Goal: Task Accomplishment & Management: Manage account settings

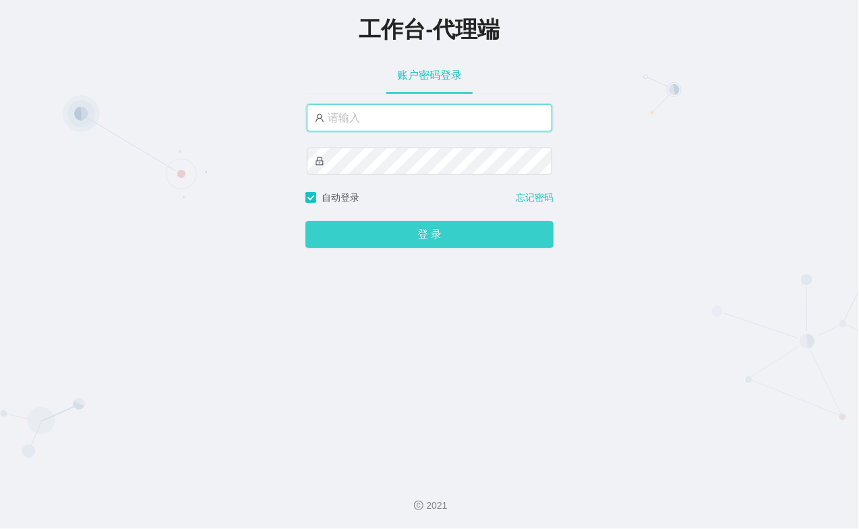
type input "xiaohei03"
click at [453, 237] on button "登 录" at bounding box center [429, 234] width 248 height 27
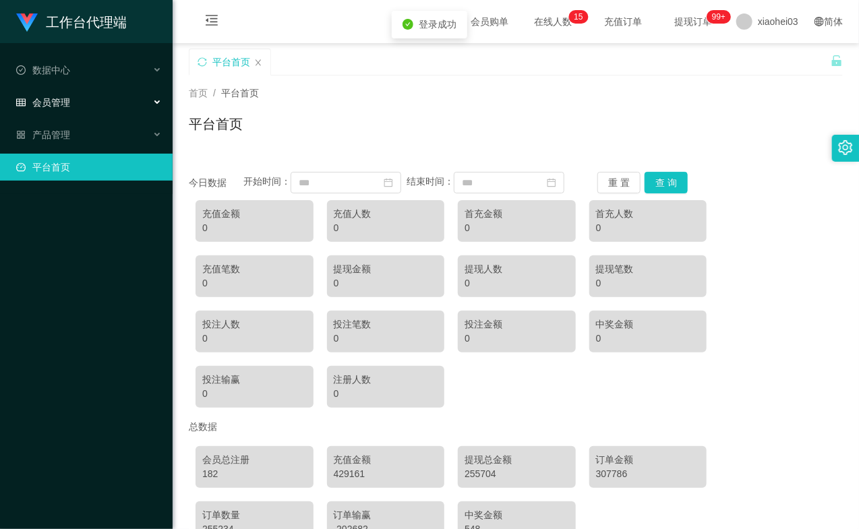
drag, startPoint x: 97, startPoint y: 102, endPoint x: 88, endPoint y: 108, distance: 10.3
click at [96, 102] on div "会员管理" at bounding box center [86, 102] width 173 height 27
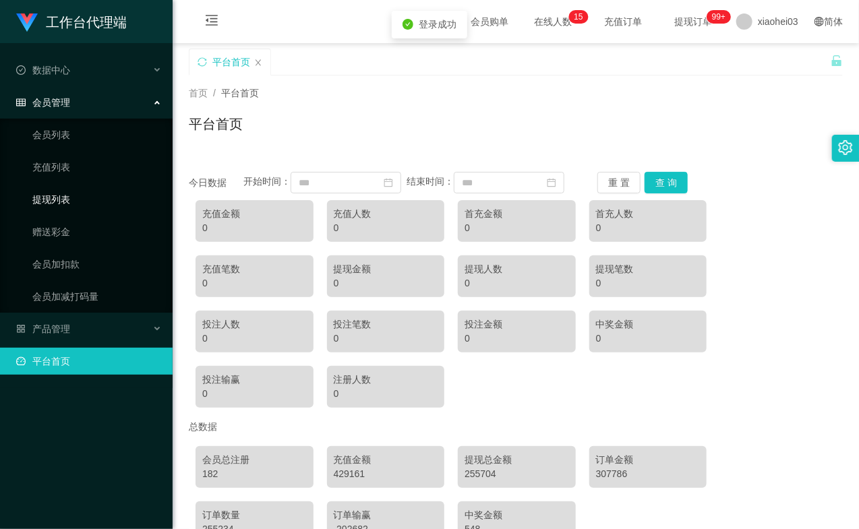
click at [82, 193] on link "提现列表" at bounding box center [96, 199] width 129 height 27
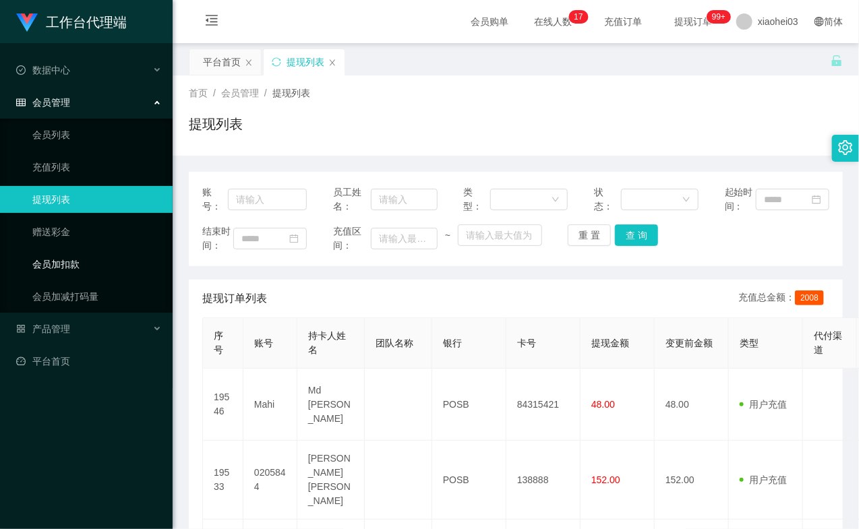
drag, startPoint x: 69, startPoint y: 262, endPoint x: 71, endPoint y: 243, distance: 19.0
click at [69, 263] on link "会员加扣款" at bounding box center [96, 264] width 129 height 27
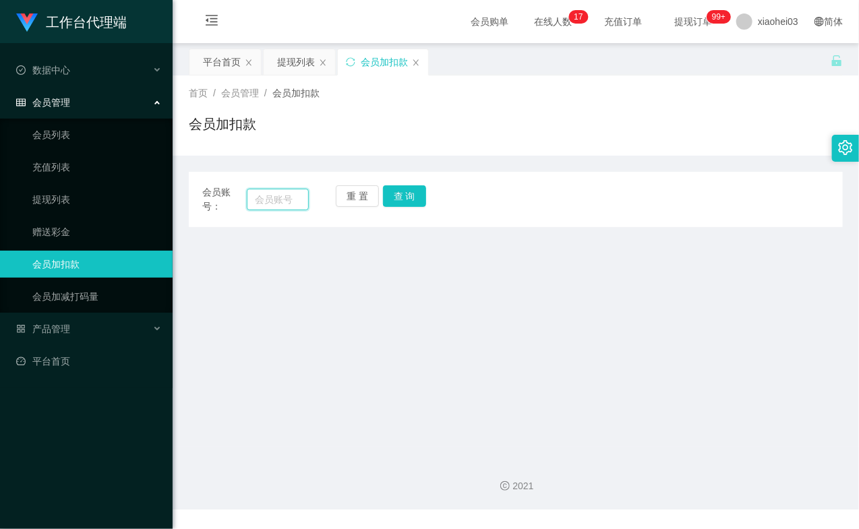
click at [260, 201] on input "text" at bounding box center [278, 200] width 62 height 22
paste input "80393420"
type input "80393420"
click at [423, 203] on button "查 询" at bounding box center [404, 196] width 43 height 22
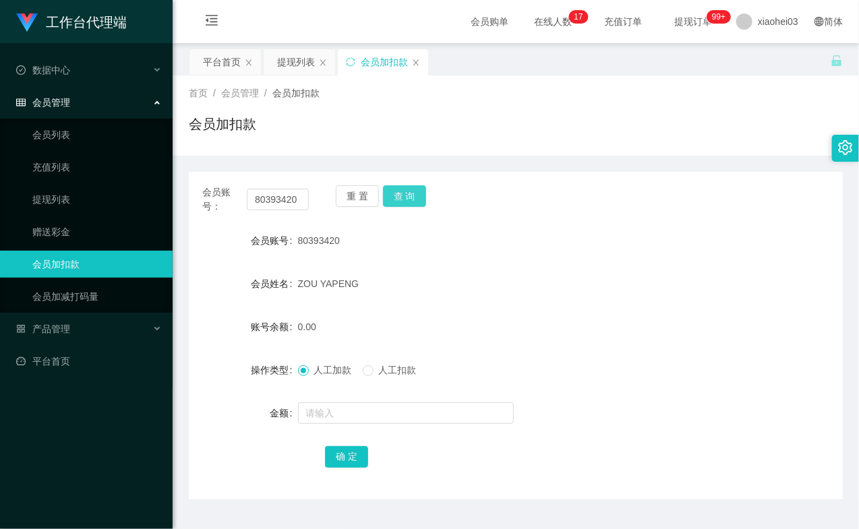
click at [407, 198] on button "查 询" at bounding box center [404, 196] width 43 height 22
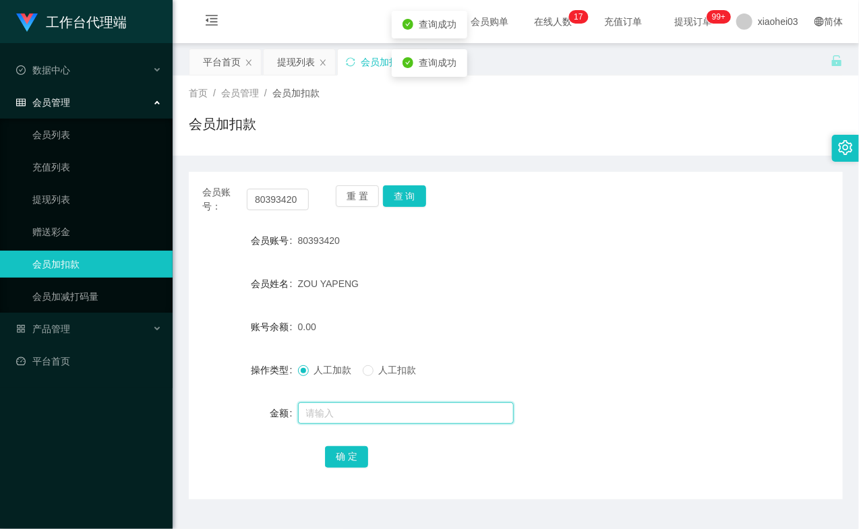
click at [349, 419] on input "text" at bounding box center [406, 413] width 216 height 22
type input "15"
click at [353, 455] on button "确 定" at bounding box center [346, 457] width 43 height 22
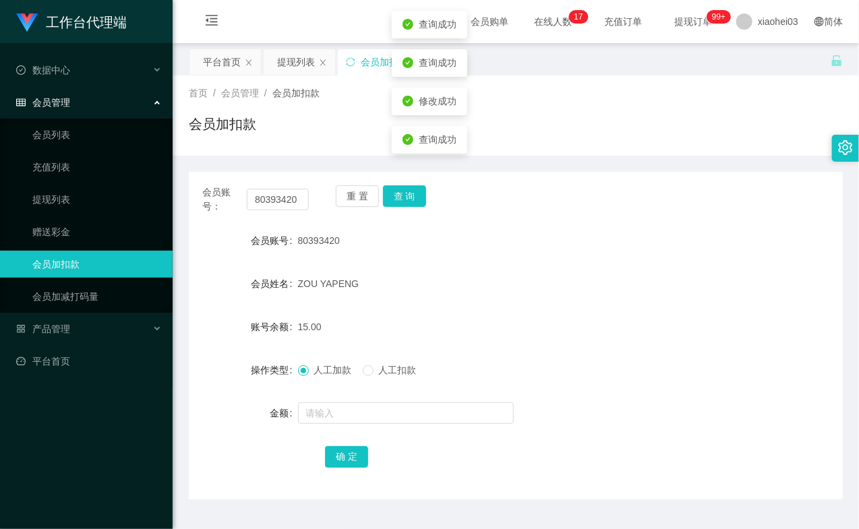
drag, startPoint x: 508, startPoint y: 338, endPoint x: 666, endPoint y: 132, distance: 259.1
click at [508, 338] on div "15.00" at bounding box center [489, 326] width 382 height 27
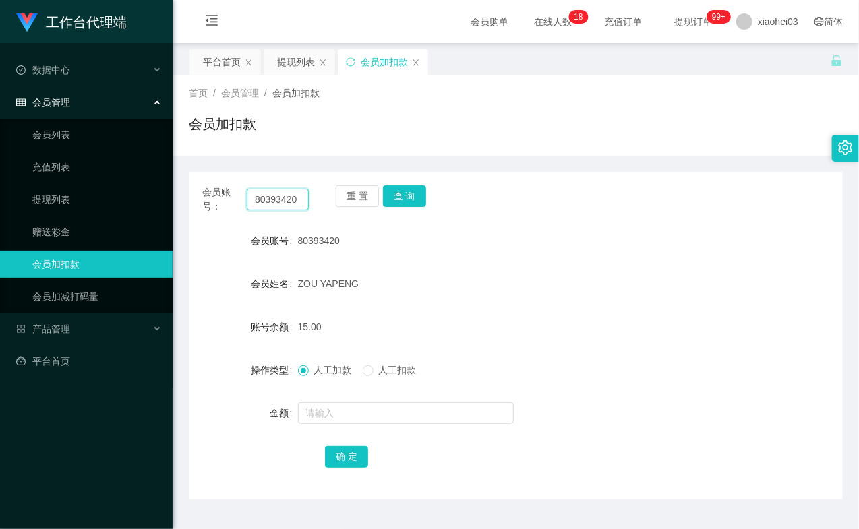
click at [275, 193] on input "80393420" at bounding box center [278, 200] width 62 height 22
paste input "botchat"
type input "botchat"
click at [415, 183] on div "会员账号： botchat 重 置 查 询 会员账号 80393420 会员姓名 ZOU YAPENG 账号余额 15.00 操作类型 人工加款 人工扣款 金…" at bounding box center [516, 336] width 654 height 328
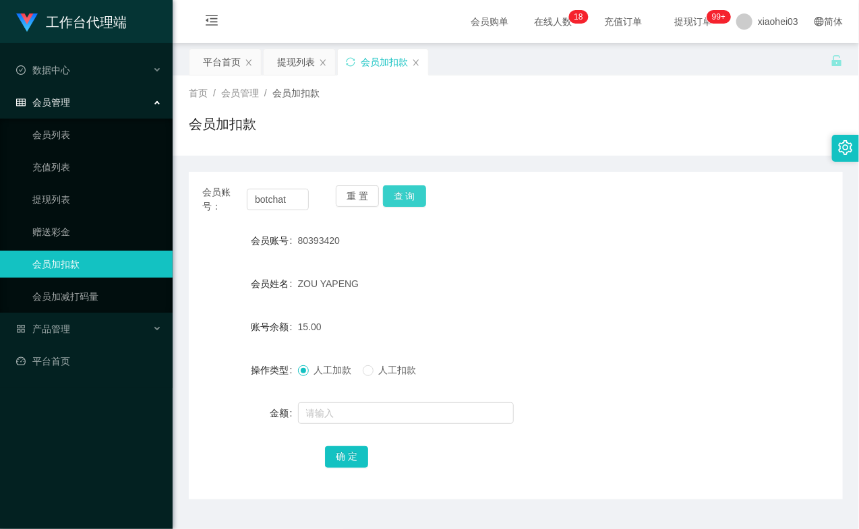
click at [415, 198] on button "查 询" at bounding box center [404, 196] width 43 height 22
click at [415, 198] on div "重 置 查 询" at bounding box center [389, 199] width 107 height 28
drag, startPoint x: 380, startPoint y: 400, endPoint x: 376, endPoint y: 408, distance: 8.4
click at [380, 400] on div at bounding box center [489, 413] width 382 height 27
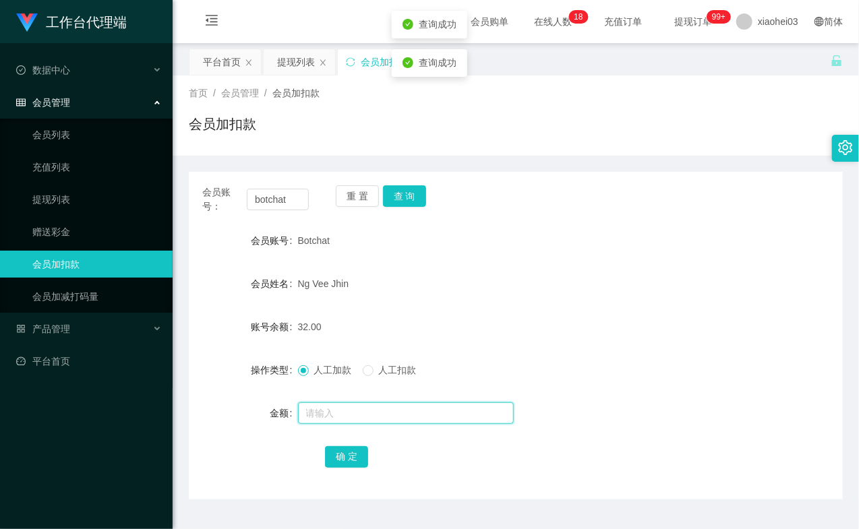
click at [374, 408] on input "text" at bounding box center [406, 413] width 216 height 22
type input "15"
click at [353, 464] on button "确 定" at bounding box center [346, 457] width 43 height 22
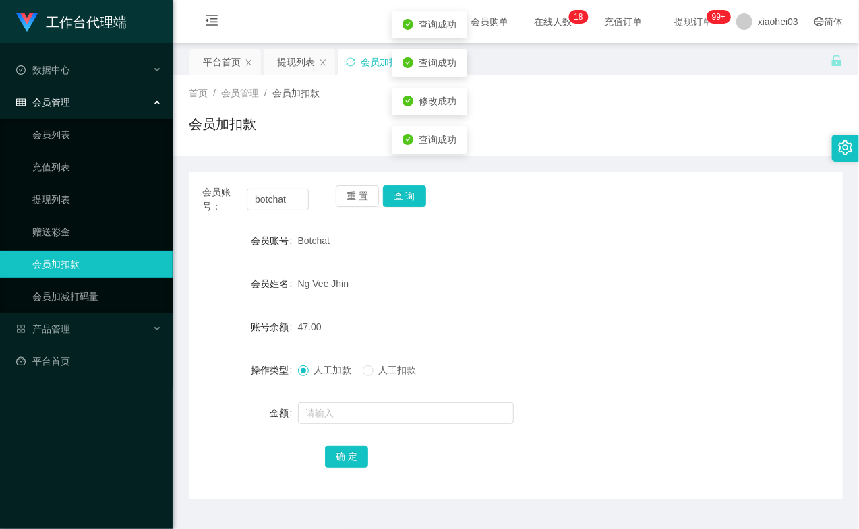
click at [465, 307] on form "会员账号 Botchat 会员姓名 Ng Vee Jhin 账号余额 47.00 操作类型 人工加款 人工扣款 金额 确 定" at bounding box center [516, 348] width 654 height 243
click at [280, 194] on input "botchat" at bounding box center [278, 200] width 62 height 22
click at [421, 195] on button "查 询" at bounding box center [404, 196] width 43 height 22
click at [127, 193] on link "提现列表" at bounding box center [96, 199] width 129 height 27
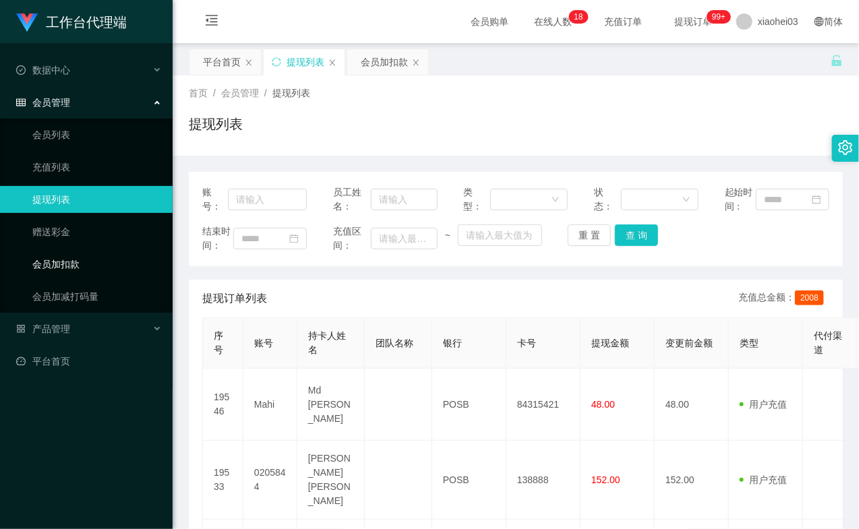
drag, startPoint x: 69, startPoint y: 262, endPoint x: 91, endPoint y: 259, distance: 22.4
click at [68, 262] on link "会员加扣款" at bounding box center [96, 264] width 129 height 27
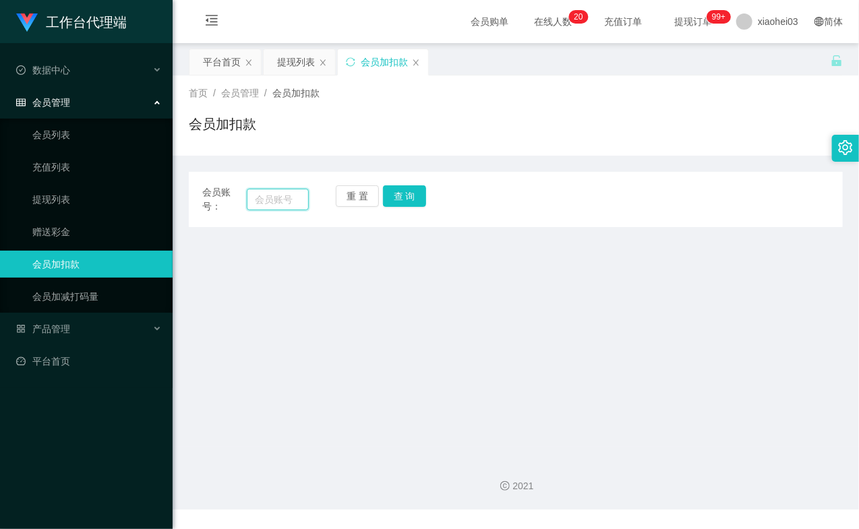
click at [271, 198] on input "text" at bounding box center [278, 200] width 62 height 22
paste input "0205844"
type input "0205844"
click at [396, 203] on button "查 询" at bounding box center [404, 196] width 43 height 22
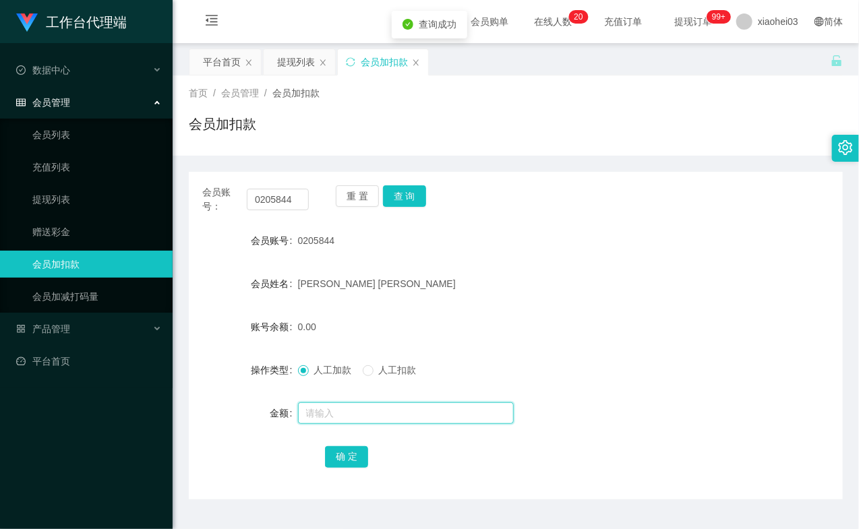
click at [332, 415] on input "text" at bounding box center [406, 413] width 216 height 22
type input "15"
click at [338, 448] on button "确 定" at bounding box center [346, 457] width 43 height 22
click at [433, 284] on div "[PERSON_NAME] [PERSON_NAME]" at bounding box center [489, 283] width 382 height 27
click at [102, 206] on link "提现列表" at bounding box center [96, 199] width 129 height 27
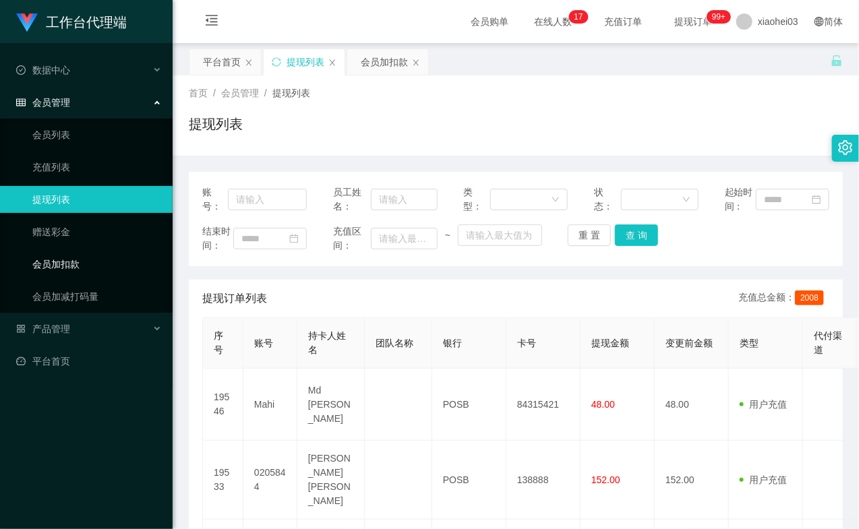
click at [76, 252] on link "会员加扣款" at bounding box center [96, 264] width 129 height 27
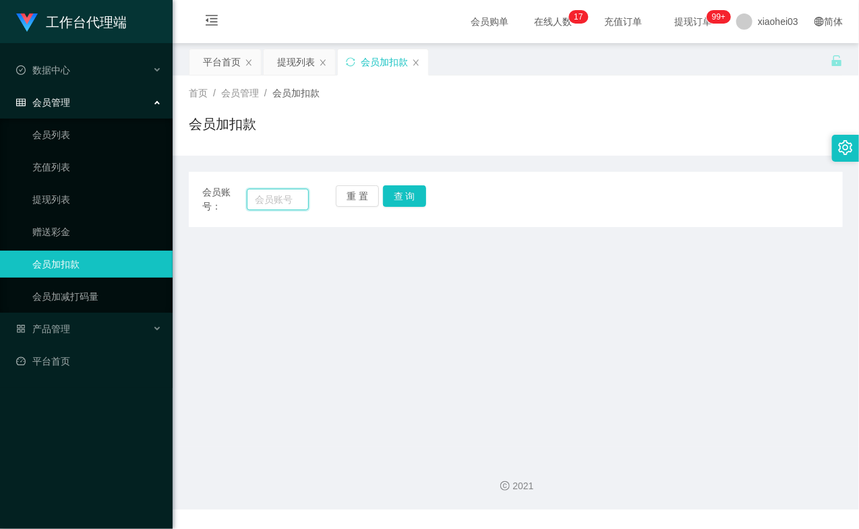
click at [276, 195] on input "text" at bounding box center [278, 200] width 62 height 22
paste input "mahi"
type input "mahi"
click at [402, 191] on button "查 询" at bounding box center [404, 196] width 43 height 22
click at [402, 191] on div "重 置 查 询" at bounding box center [389, 199] width 107 height 28
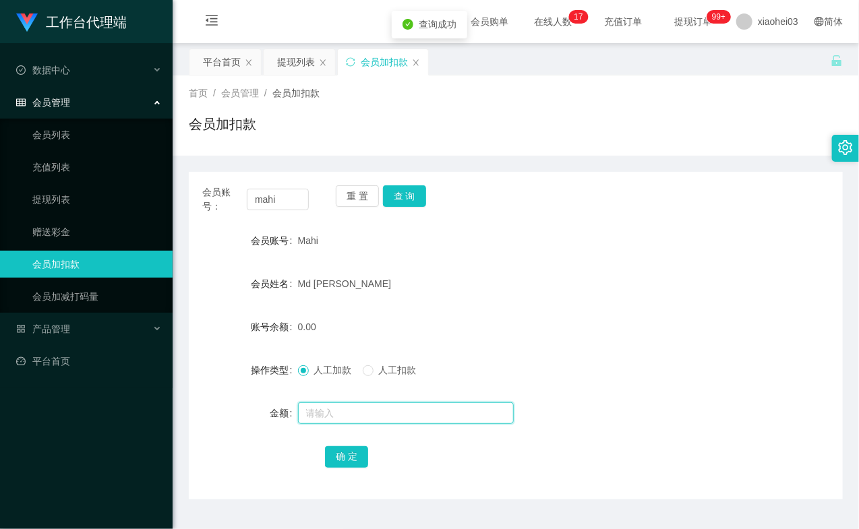
click at [335, 421] on input "text" at bounding box center [406, 413] width 216 height 22
type input "15"
drag, startPoint x: 338, startPoint y: 449, endPoint x: 340, endPoint y: 438, distance: 11.0
click at [338, 449] on button "确 定" at bounding box center [346, 457] width 43 height 22
click at [454, 328] on div "15.00" at bounding box center [489, 326] width 382 height 27
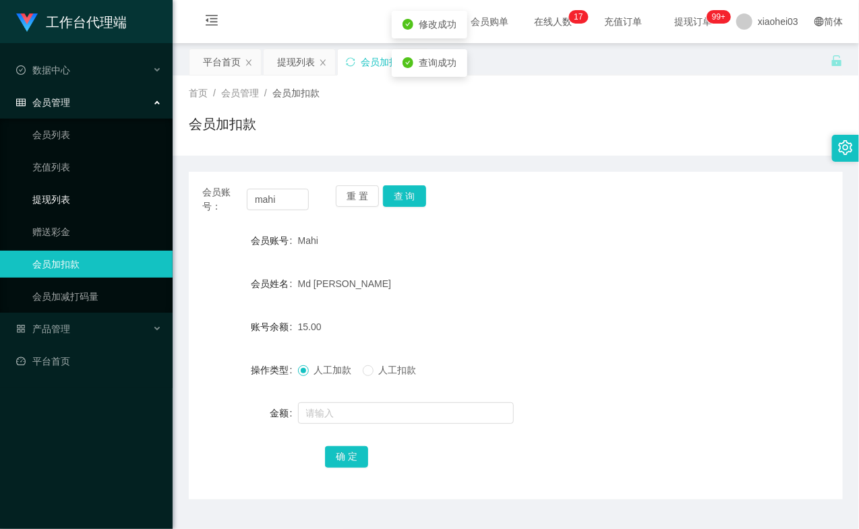
click at [32, 196] on link "提现列表" at bounding box center [96, 199] width 129 height 27
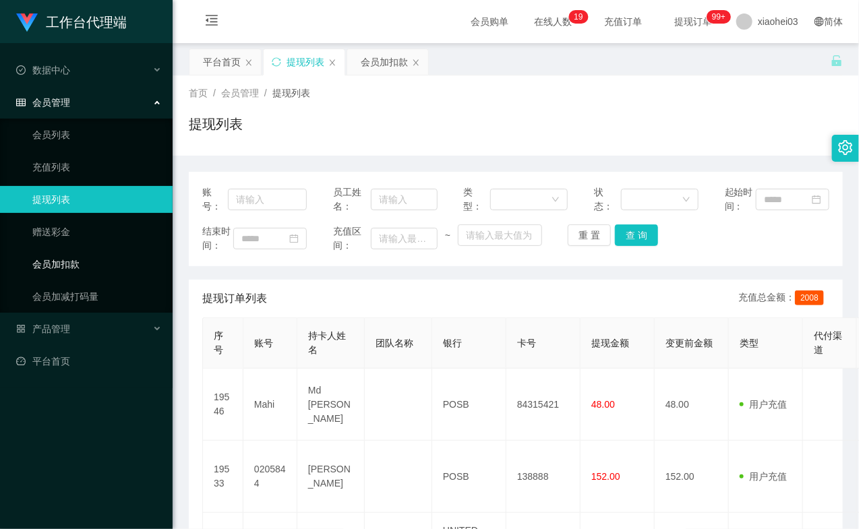
click at [96, 264] on link "会员加扣款" at bounding box center [96, 264] width 129 height 27
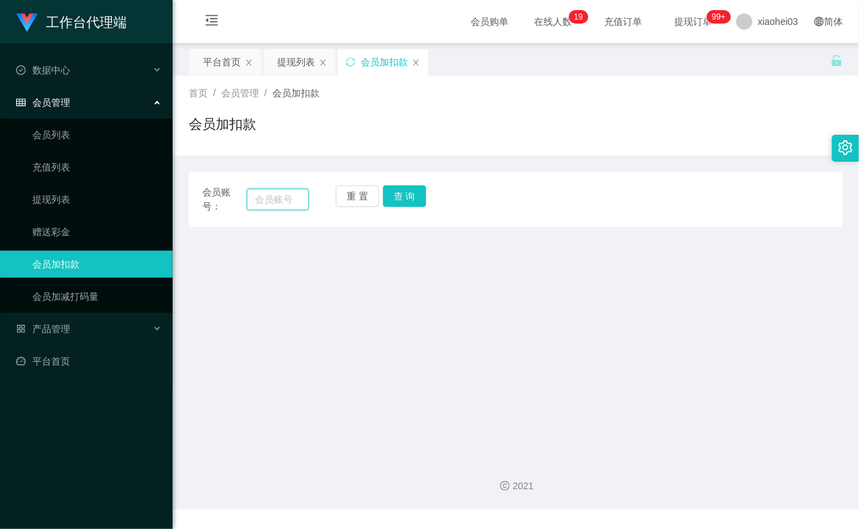
click at [291, 206] on input "text" at bounding box center [278, 200] width 62 height 22
paste input "0205844"
type input "0205844"
click at [417, 208] on div "重 置 查 询" at bounding box center [389, 199] width 107 height 28
click at [417, 205] on button "查 询" at bounding box center [404, 196] width 43 height 22
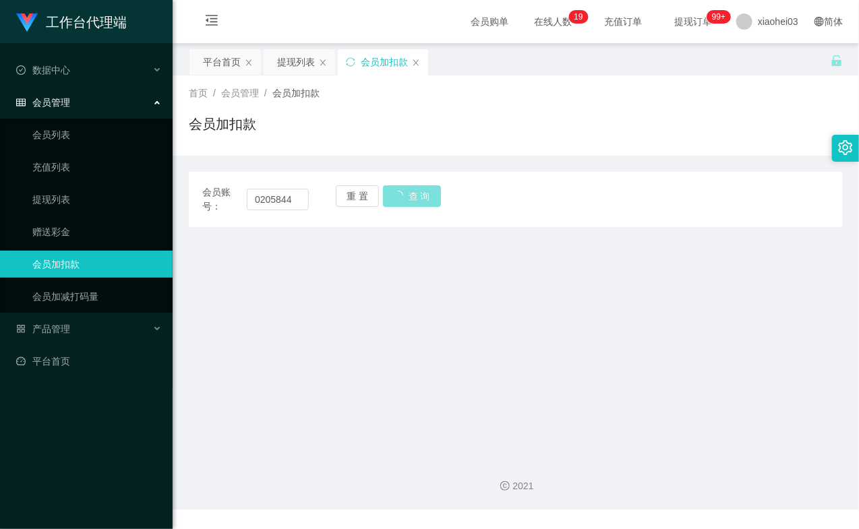
click at [417, 205] on button "查 询" at bounding box center [412, 196] width 58 height 22
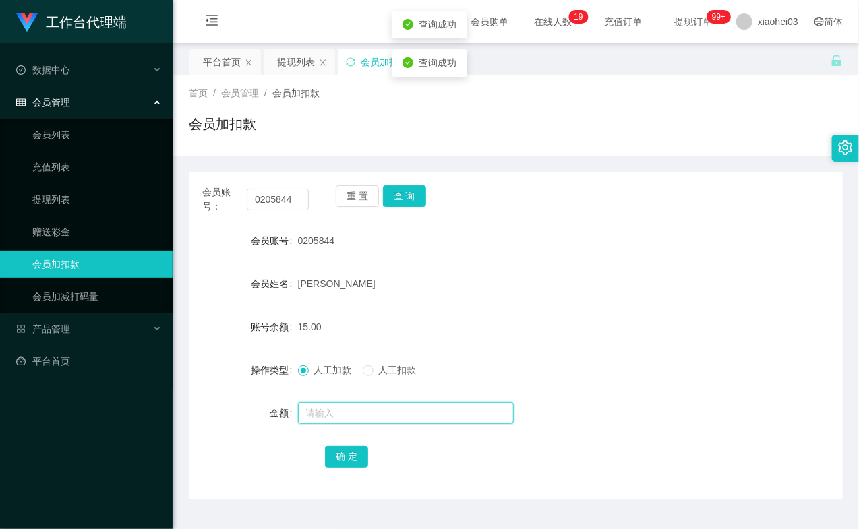
click at [361, 415] on input "text" at bounding box center [406, 413] width 216 height 22
type input "8"
drag, startPoint x: 351, startPoint y: 452, endPoint x: 366, endPoint y: 435, distance: 22.9
click at [351, 452] on button "确 定" at bounding box center [346, 457] width 43 height 22
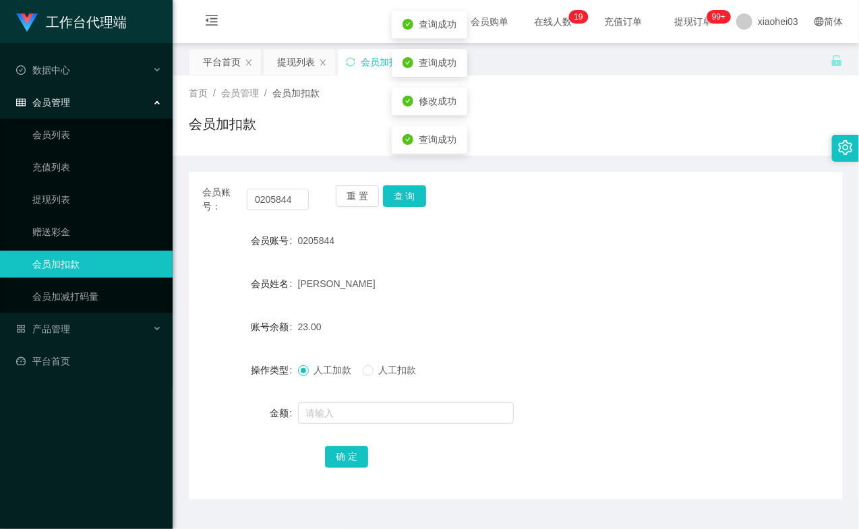
click at [487, 338] on div "23.00" at bounding box center [489, 326] width 382 height 27
drag, startPoint x: 719, startPoint y: 232, endPoint x: 635, endPoint y: 230, distance: 83.6
click at [719, 232] on div "会员账号 0205844" at bounding box center [516, 240] width 654 height 27
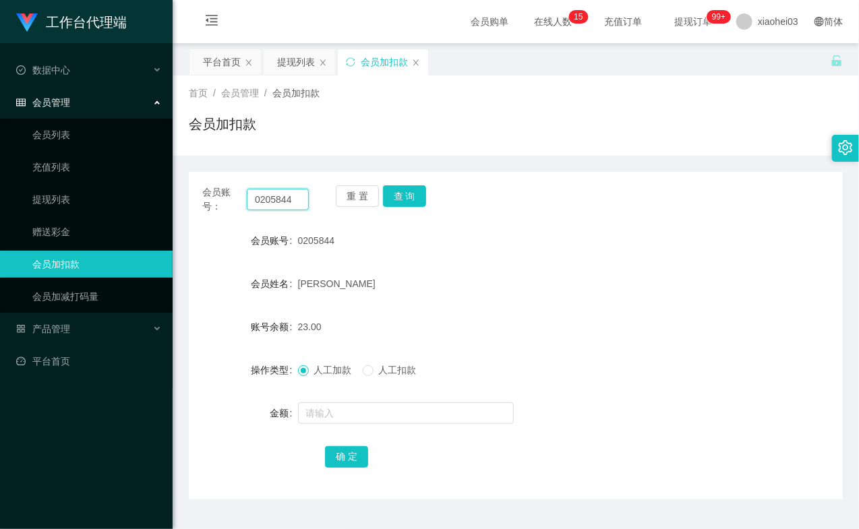
click at [299, 201] on input "0205844" at bounding box center [278, 200] width 62 height 22
paste input "botchat"
type input "botchat"
click at [402, 192] on button "查 询" at bounding box center [404, 196] width 43 height 22
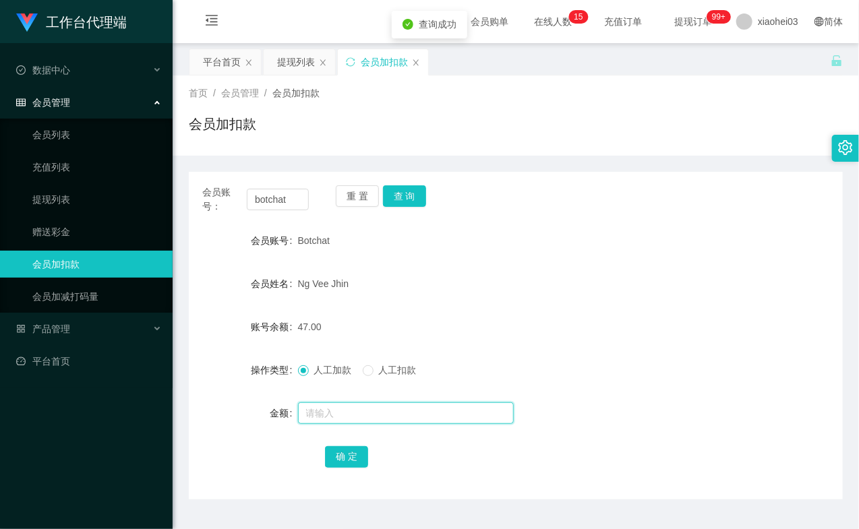
click at [355, 406] on input "text" at bounding box center [406, 413] width 216 height 22
type input "8"
click at [334, 457] on button "确 定" at bounding box center [346, 457] width 43 height 22
click at [597, 351] on form "会员账号 Botchat 会员姓名 Ng Vee Jhin 账号余额 55.00 操作类型 人工加款 人工扣款 金额 确 定" at bounding box center [516, 348] width 654 height 243
click at [435, 288] on div "Ng Vee Jhin" at bounding box center [489, 283] width 382 height 27
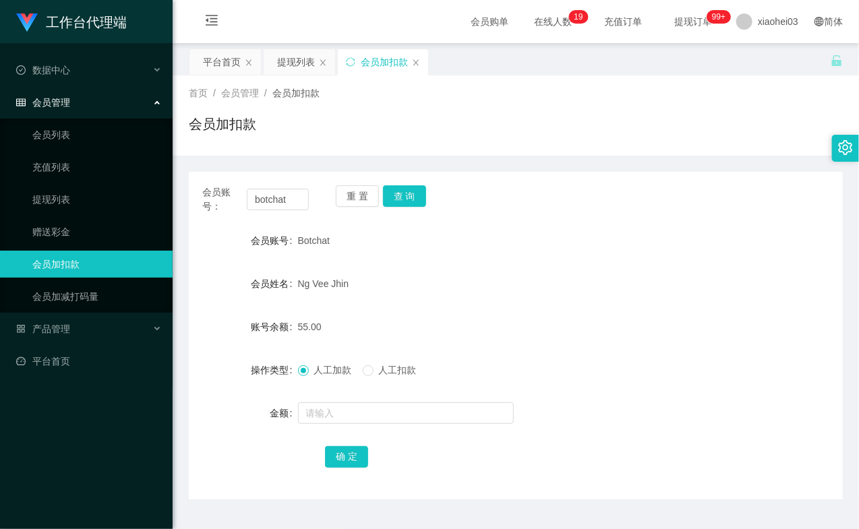
click at [809, 224] on div "会员账号： botchat 重 置 查 询 会员账号 Botchat 会员姓名 Ng Vee Jhin 账号余额 55.00 操作类型 人工加款 人工扣款 金…" at bounding box center [516, 336] width 654 height 328
click at [297, 204] on input "botchat" at bounding box center [278, 200] width 62 height 22
paste input "80393420"
type input "80393420"
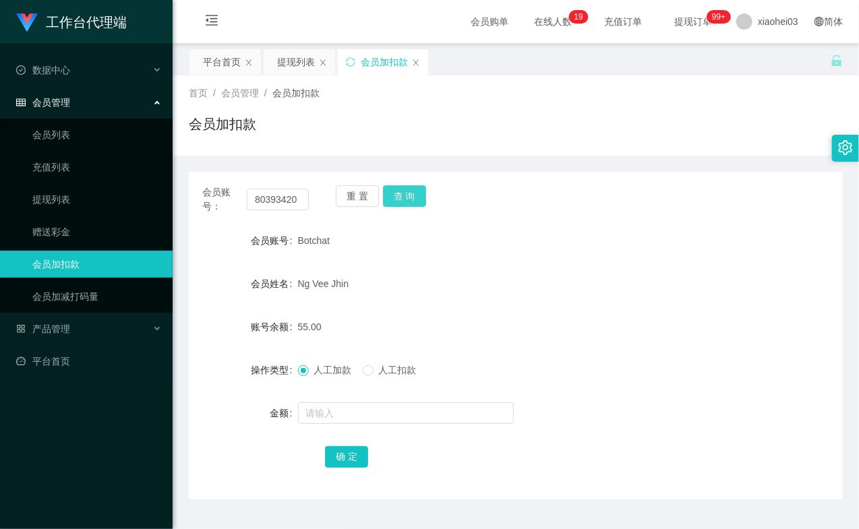
click at [394, 195] on button "查 询" at bounding box center [404, 196] width 43 height 22
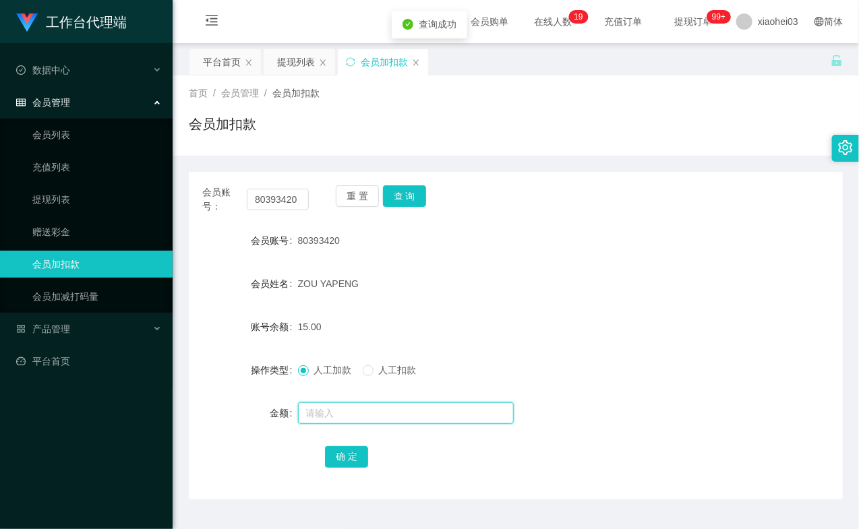
click at [357, 404] on input "text" at bounding box center [406, 413] width 216 height 22
type input "8"
click at [351, 462] on button "确 定" at bounding box center [346, 457] width 43 height 22
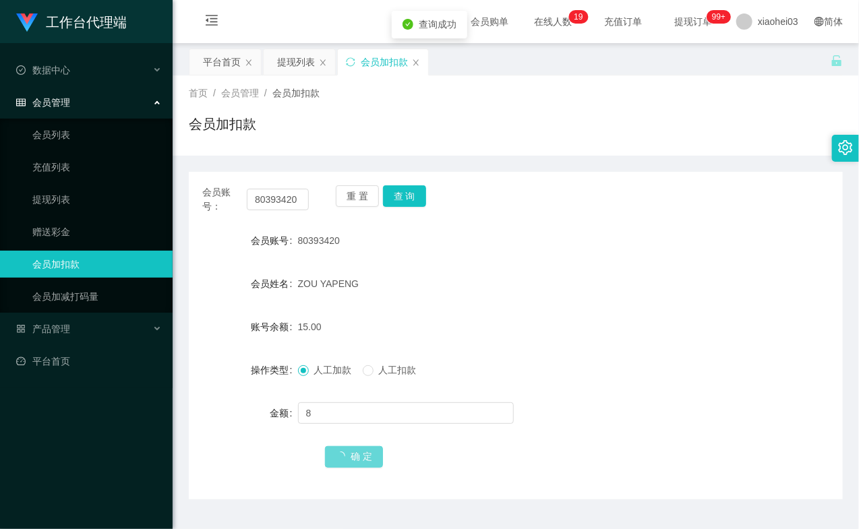
click at [437, 351] on form "会员账号 80393420 会员姓名 ZOU YAPENG 账号余额 15.00 操作类型 人工加款 人工扣款 金额 8 确 定" at bounding box center [516, 348] width 654 height 243
click at [407, 194] on button "查 询" at bounding box center [404, 196] width 43 height 22
click at [407, 194] on div "重 置 查 询" at bounding box center [389, 199] width 107 height 28
click at [284, 199] on input "80393420" at bounding box center [278, 200] width 62 height 22
drag, startPoint x: 284, startPoint y: 199, endPoint x: 291, endPoint y: 201, distance: 7.0
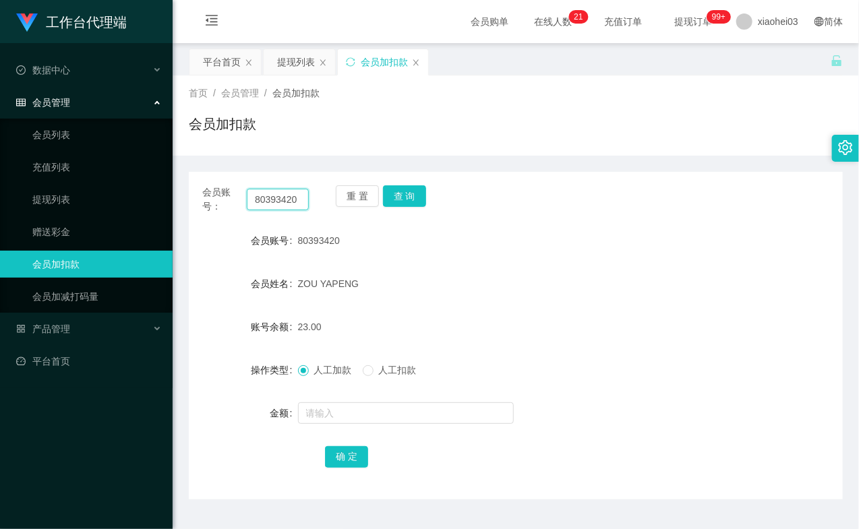
click at [284, 199] on input "80393420" at bounding box center [278, 200] width 62 height 22
paste input "botchat"
type input "botchat"
click at [423, 200] on button "查 询" at bounding box center [404, 196] width 43 height 22
click at [423, 200] on div "重 置 查 询" at bounding box center [389, 199] width 107 height 28
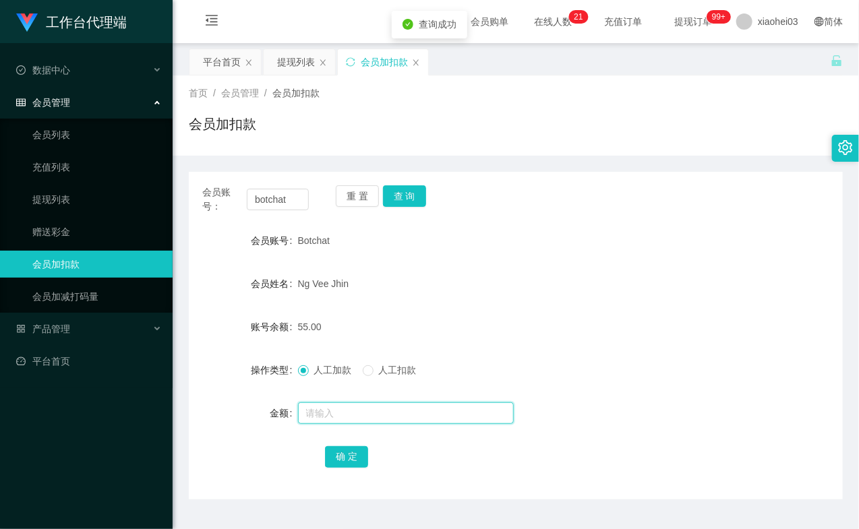
click at [365, 413] on input "text" at bounding box center [406, 413] width 216 height 22
type input "8"
click at [340, 452] on button "确 定" at bounding box center [346, 457] width 43 height 22
click at [524, 260] on form "会员账号 Botchat 会员姓名 Ng Vee Jhin 账号余额 63.00 操作类型 人工加款 人工扣款 金额 确 定" at bounding box center [516, 348] width 654 height 243
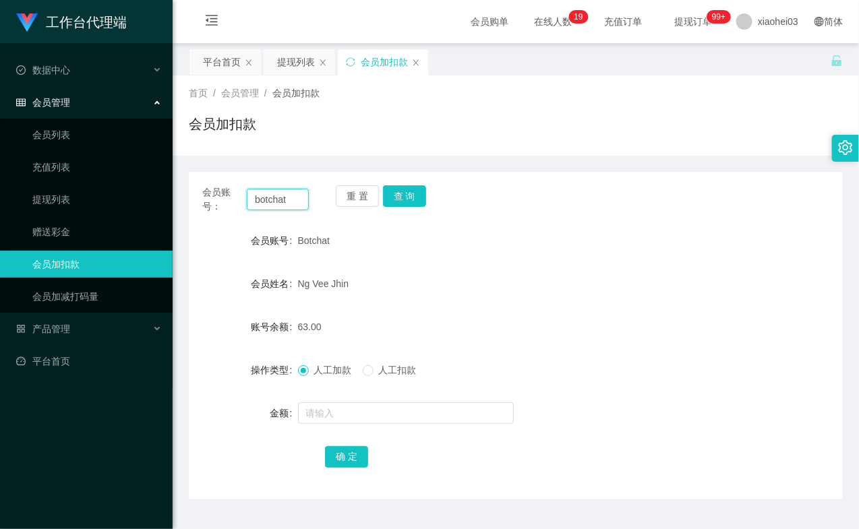
click at [266, 198] on input "botchat" at bounding box center [278, 200] width 62 height 22
paste input "80393420"
type input "80393420"
click at [418, 185] on button "查 询" at bounding box center [404, 196] width 43 height 22
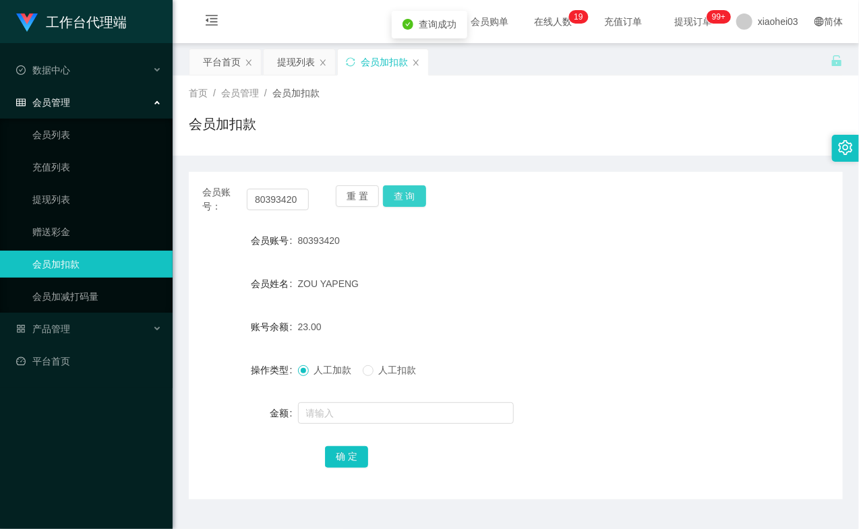
click at [413, 194] on button "查 询" at bounding box center [404, 196] width 43 height 22
drag, startPoint x: 368, startPoint y: 398, endPoint x: 366, endPoint y: 406, distance: 8.3
click at [367, 399] on form "会员账号 80393420 会员姓名 ZOU YAPENG 账号余额 23.00 操作类型 人工加款 人工扣款 金额 确 定" at bounding box center [516, 348] width 654 height 243
click at [363, 415] on input "text" at bounding box center [406, 413] width 216 height 22
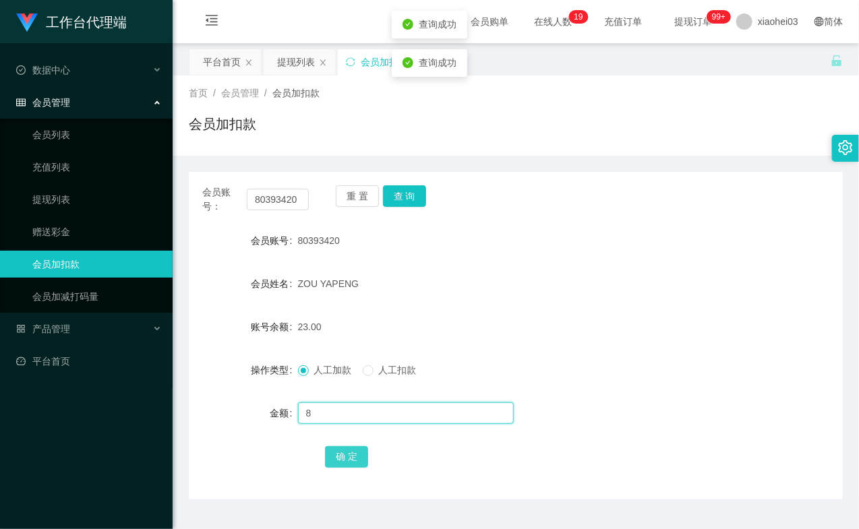
type input "8"
click at [337, 455] on button "确 定" at bounding box center [346, 457] width 43 height 22
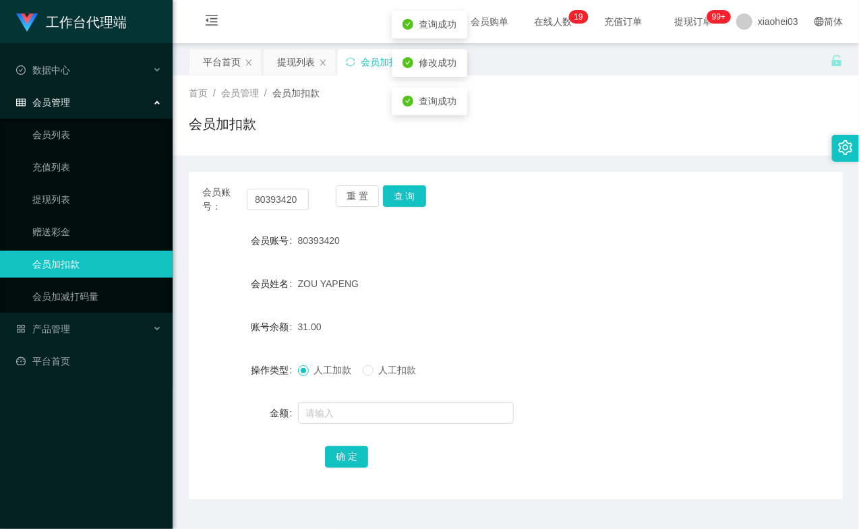
click at [608, 360] on div "人工加款 人工扣款" at bounding box center [489, 370] width 382 height 27
click at [291, 197] on input "80393420" at bounding box center [278, 200] width 62 height 22
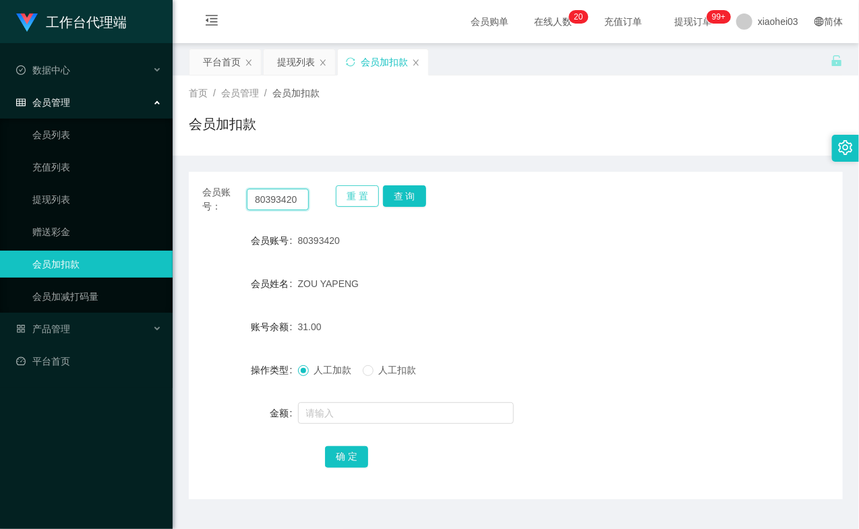
paste input "0205844"
type input "0205844"
click at [423, 191] on button "查 询" at bounding box center [404, 196] width 43 height 22
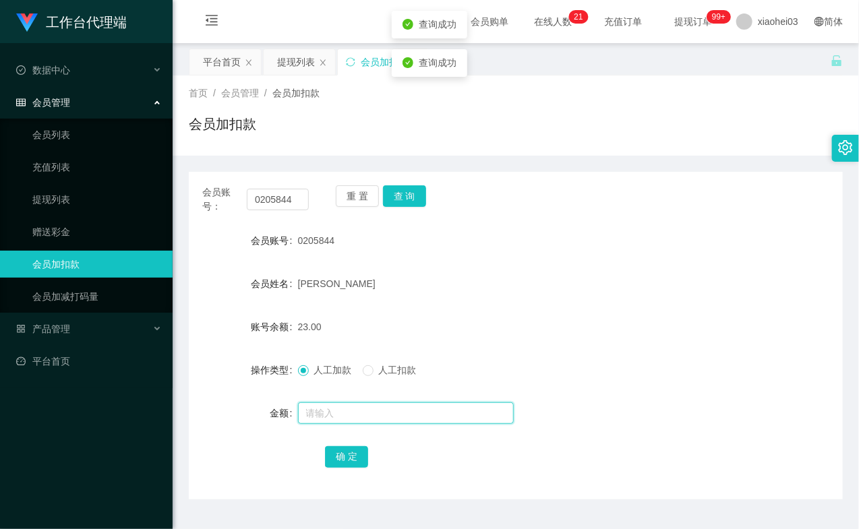
click at [402, 406] on input "text" at bounding box center [406, 413] width 216 height 22
type input "8"
click at [328, 454] on button "确 定" at bounding box center [346, 457] width 43 height 22
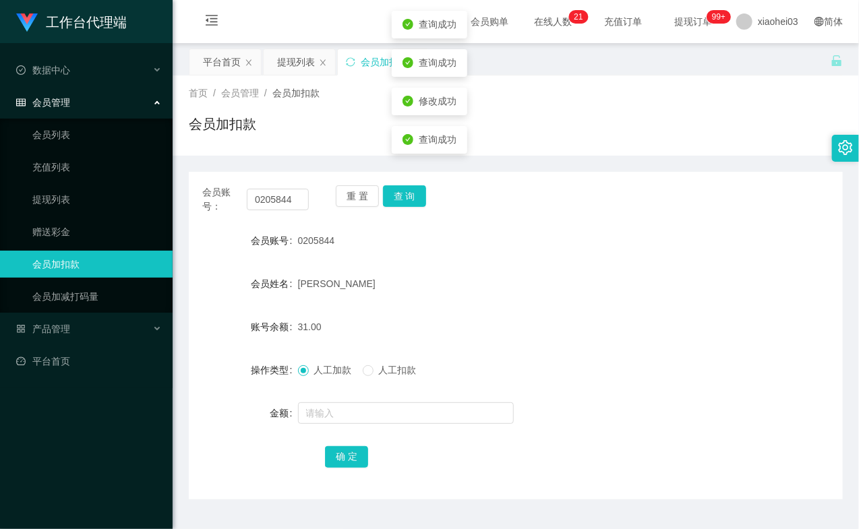
drag, startPoint x: 513, startPoint y: 233, endPoint x: 516, endPoint y: 227, distance: 6.9
click at [511, 233] on div "0205844" at bounding box center [489, 240] width 382 height 27
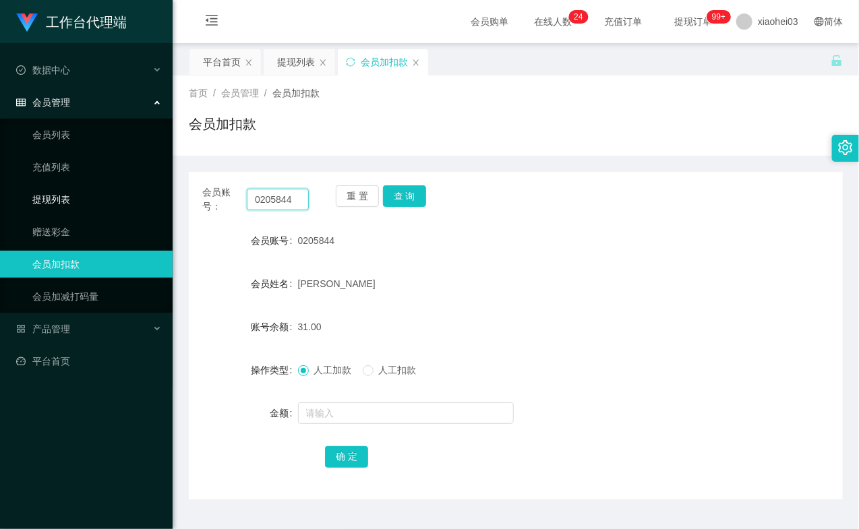
drag, startPoint x: 300, startPoint y: 204, endPoint x: 133, endPoint y: 185, distance: 168.2
click at [133, 185] on section "工作台代理端 数据中心 会员管理 会员列表 充值列表 提现列表 赠送彩金 会员加扣款 会员加减打码量 产品管理 平台首页 保存配置 重置配置 整体风格设置 主…" at bounding box center [429, 281] width 859 height 562
paste input "elain"
type input "elain"
click at [408, 198] on button "查 询" at bounding box center [404, 196] width 43 height 22
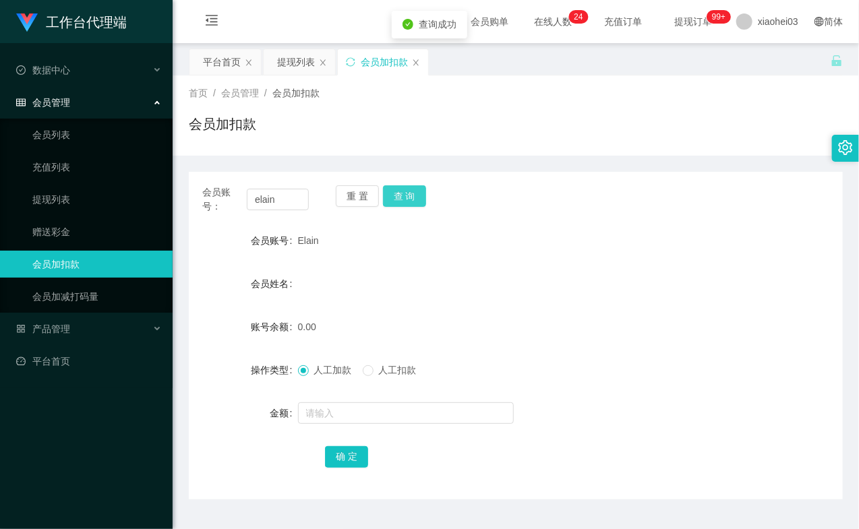
click at [408, 198] on button "查 询" at bounding box center [404, 196] width 43 height 22
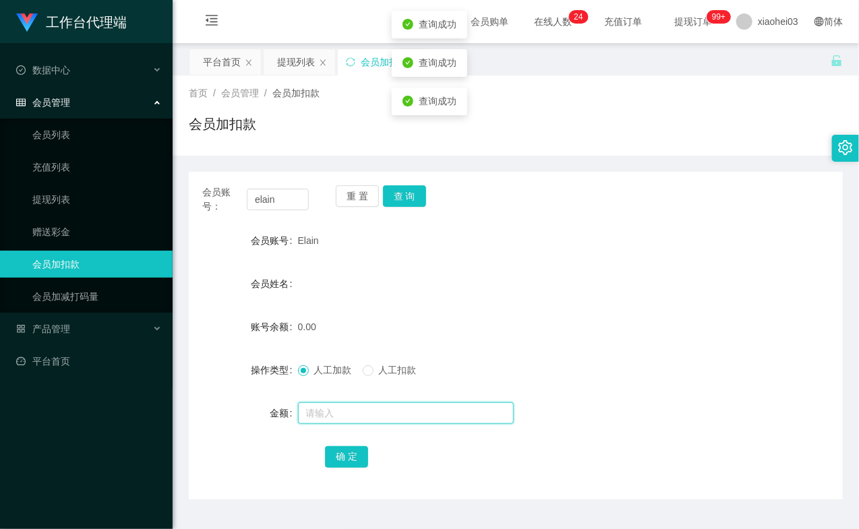
click at [334, 420] on input "text" at bounding box center [406, 413] width 216 height 22
type input "100"
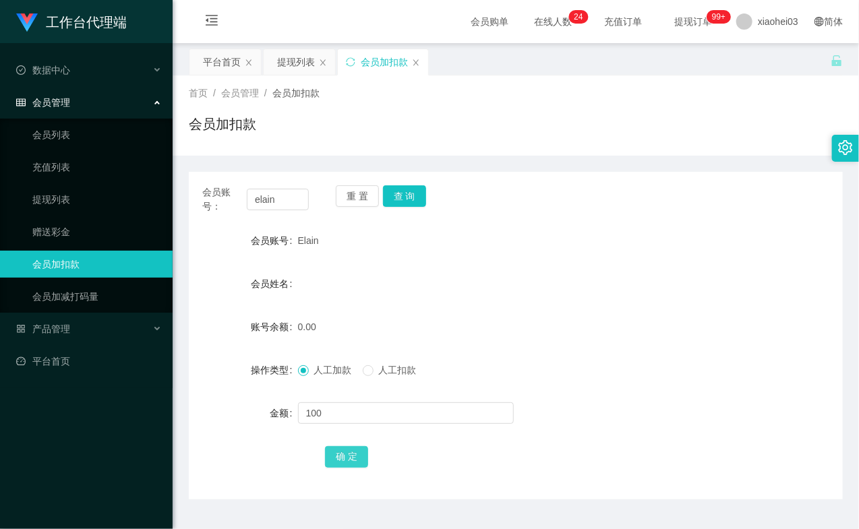
click at [355, 455] on button "确 定" at bounding box center [346, 457] width 43 height 22
click at [529, 272] on div "会员姓名" at bounding box center [516, 283] width 654 height 27
drag, startPoint x: 67, startPoint y: 196, endPoint x: 67, endPoint y: 184, distance: 12.1
click at [67, 196] on link "提现列表" at bounding box center [96, 199] width 129 height 27
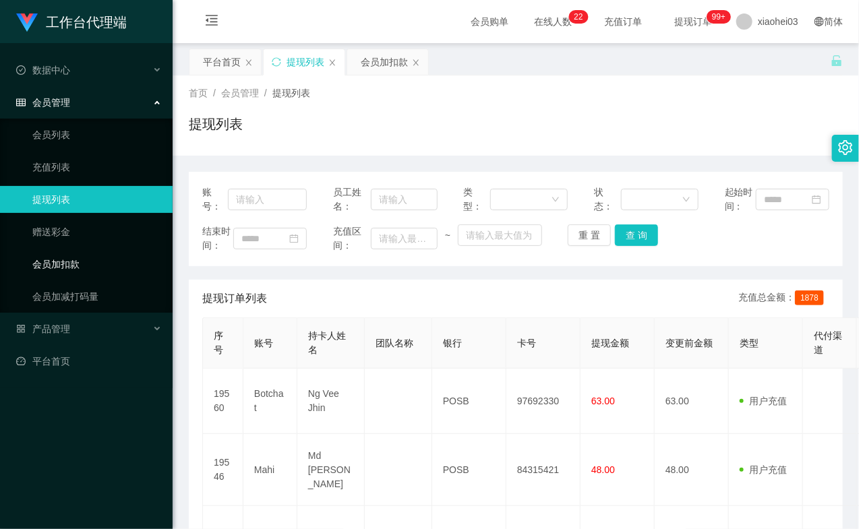
click at [78, 253] on link "会员加扣款" at bounding box center [96, 264] width 129 height 27
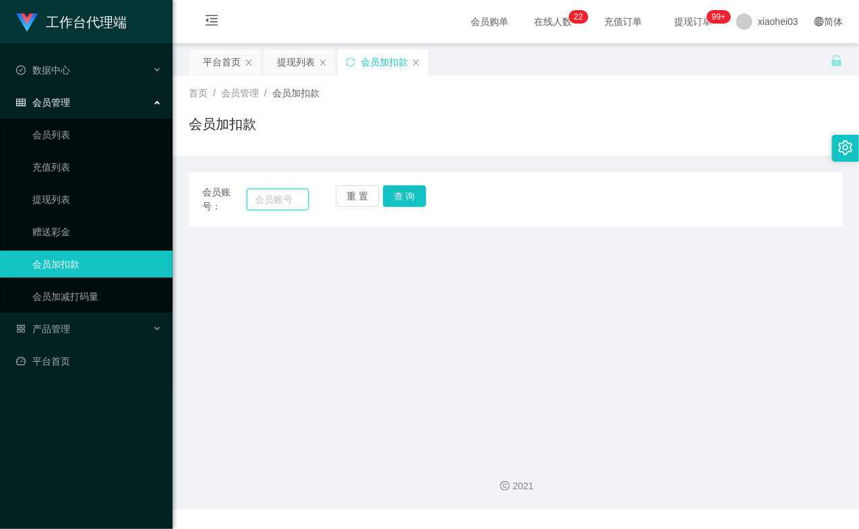
click at [280, 198] on input "text" at bounding box center [278, 200] width 62 height 22
paste input "0205844"
type input "0205844"
click at [410, 196] on button "查 询" at bounding box center [404, 196] width 43 height 22
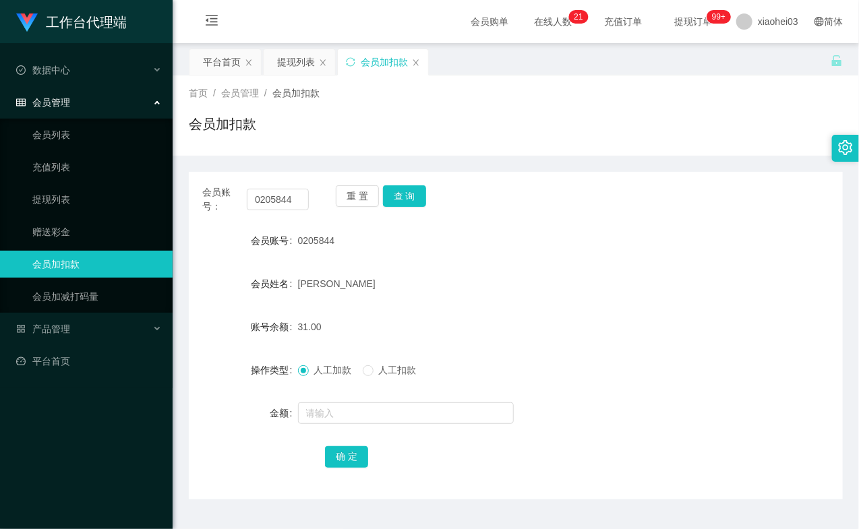
drag, startPoint x: 410, startPoint y: 196, endPoint x: 405, endPoint y: 299, distance: 102.6
click at [410, 200] on div "重 置 查 询" at bounding box center [389, 199] width 107 height 28
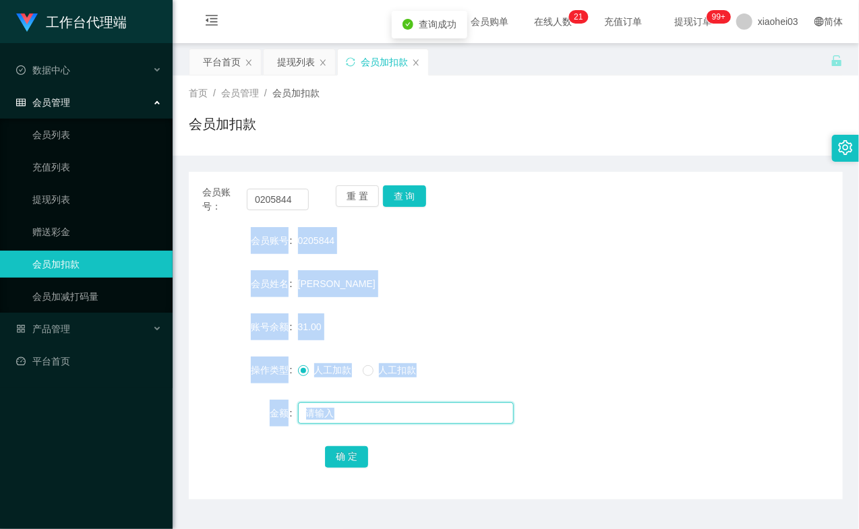
click at [349, 421] on input "text" at bounding box center [406, 413] width 216 height 22
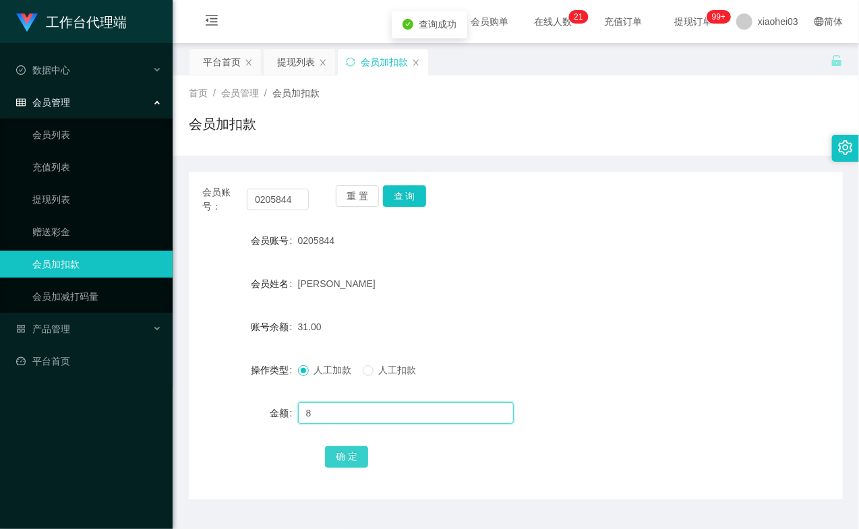
type input "8"
click at [342, 454] on button "确 定" at bounding box center [346, 457] width 43 height 22
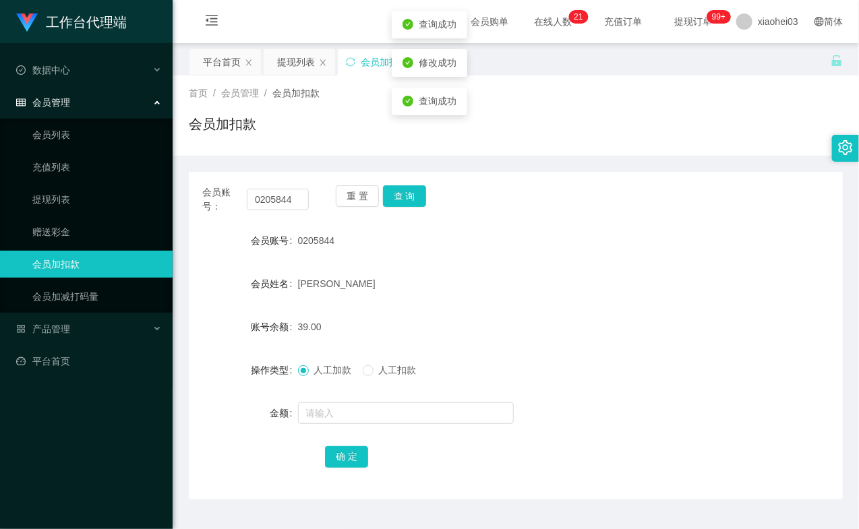
drag, startPoint x: 516, startPoint y: 317, endPoint x: 531, endPoint y: 305, distance: 19.2
click at [519, 315] on div "39.00" at bounding box center [489, 326] width 382 height 27
drag, startPoint x: 299, startPoint y: 197, endPoint x: 202, endPoint y: 189, distance: 97.4
click at [145, 189] on section "工作台代理端 数据中心 会员管理 会员列表 充值列表 提现列表 赠送彩金 会员加扣款 会员加减打码量 产品管理 平台首页 保存配置 重置配置 整体风格设置 主…" at bounding box center [429, 281] width 859 height 562
click at [278, 200] on input "0205844" at bounding box center [278, 200] width 62 height 22
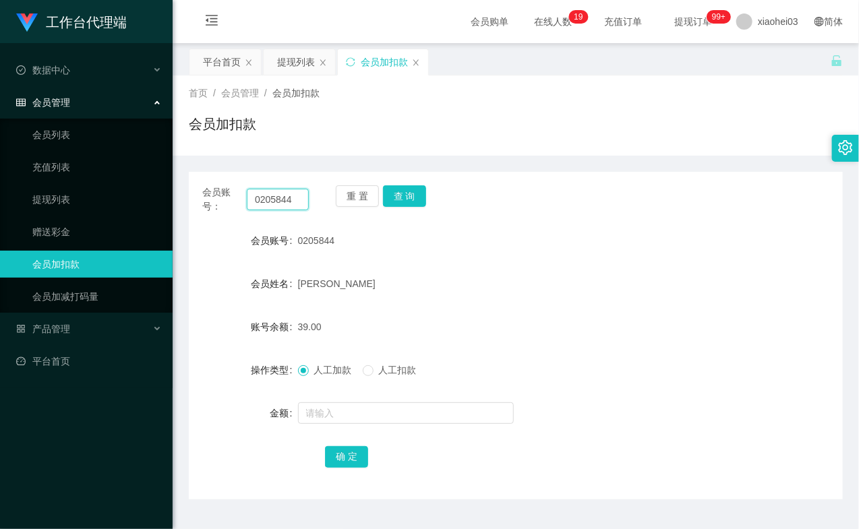
click at [278, 200] on input "0205844" at bounding box center [278, 200] width 62 height 22
click at [399, 195] on button "查 询" at bounding box center [404, 196] width 43 height 22
click at [399, 195] on div "重 置 查 询" at bounding box center [389, 199] width 107 height 28
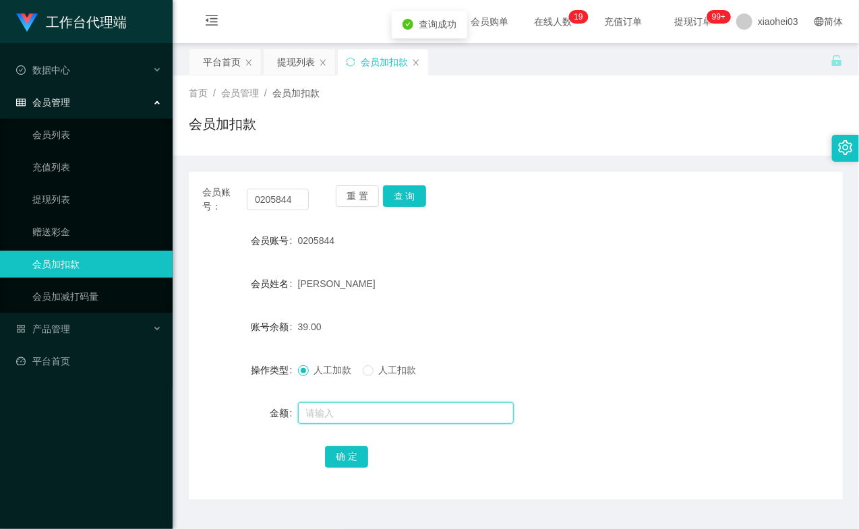
click at [367, 415] on input "text" at bounding box center [406, 413] width 216 height 22
type input "8"
click at [344, 460] on button "确 定" at bounding box center [346, 457] width 43 height 22
click at [571, 299] on form "会员账号 0205844 会员姓名 Chin Shun Quan 账号余额 47.00 操作类型 人工加款 人工扣款 金额 确 定" at bounding box center [516, 348] width 654 height 243
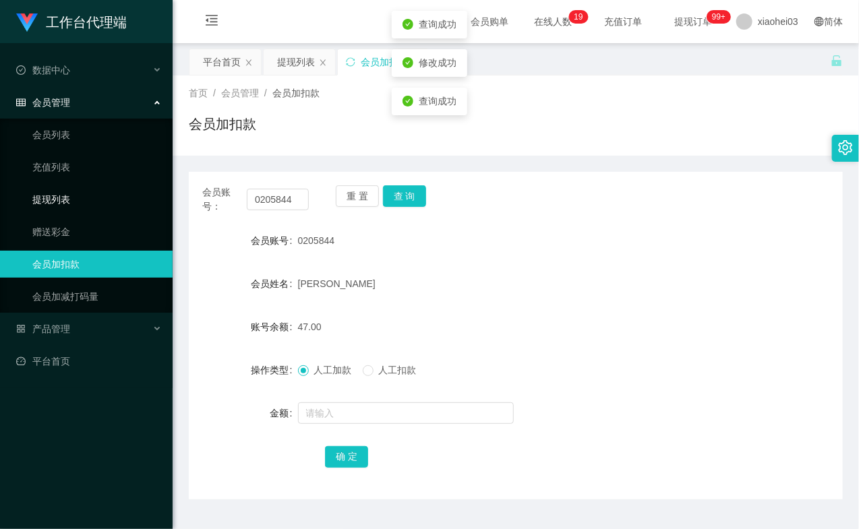
click at [68, 197] on link "提现列表" at bounding box center [96, 199] width 129 height 27
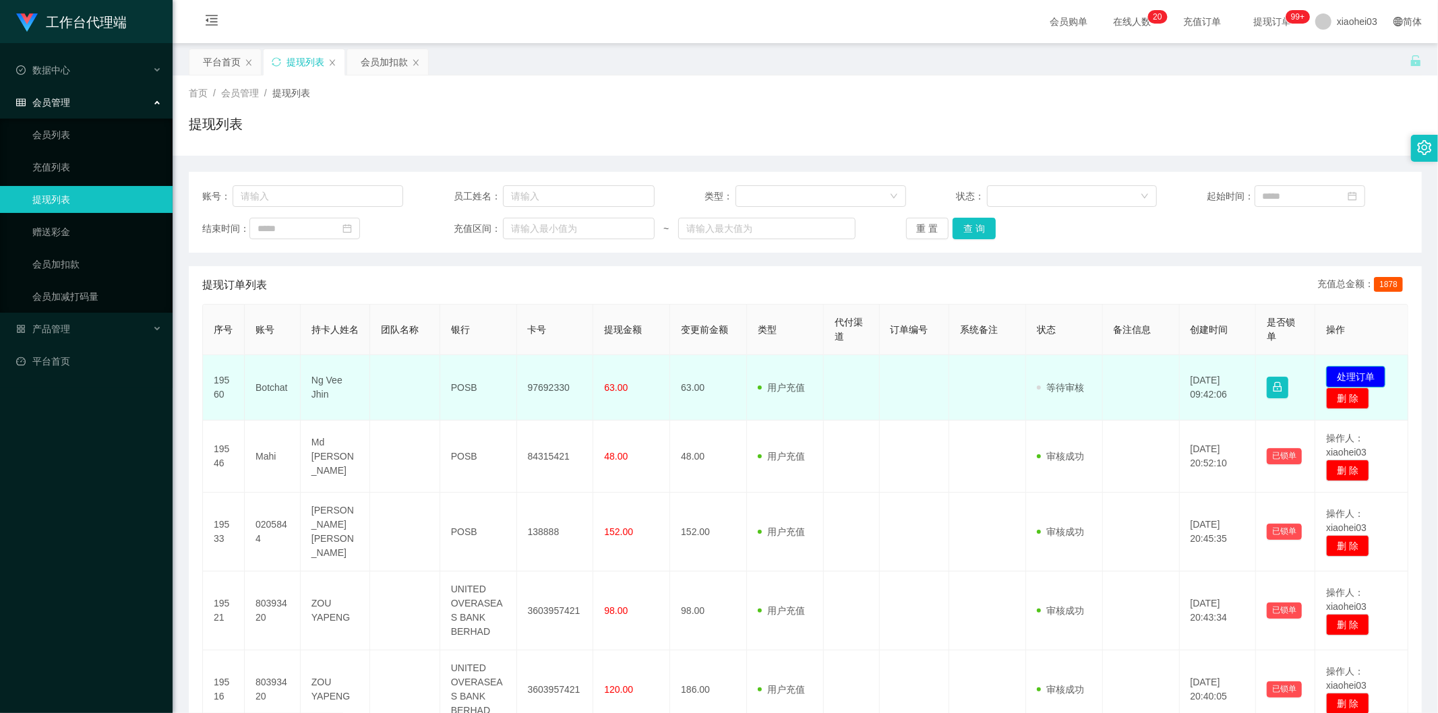
click at [858, 371] on button "处理订单" at bounding box center [1355, 377] width 59 height 22
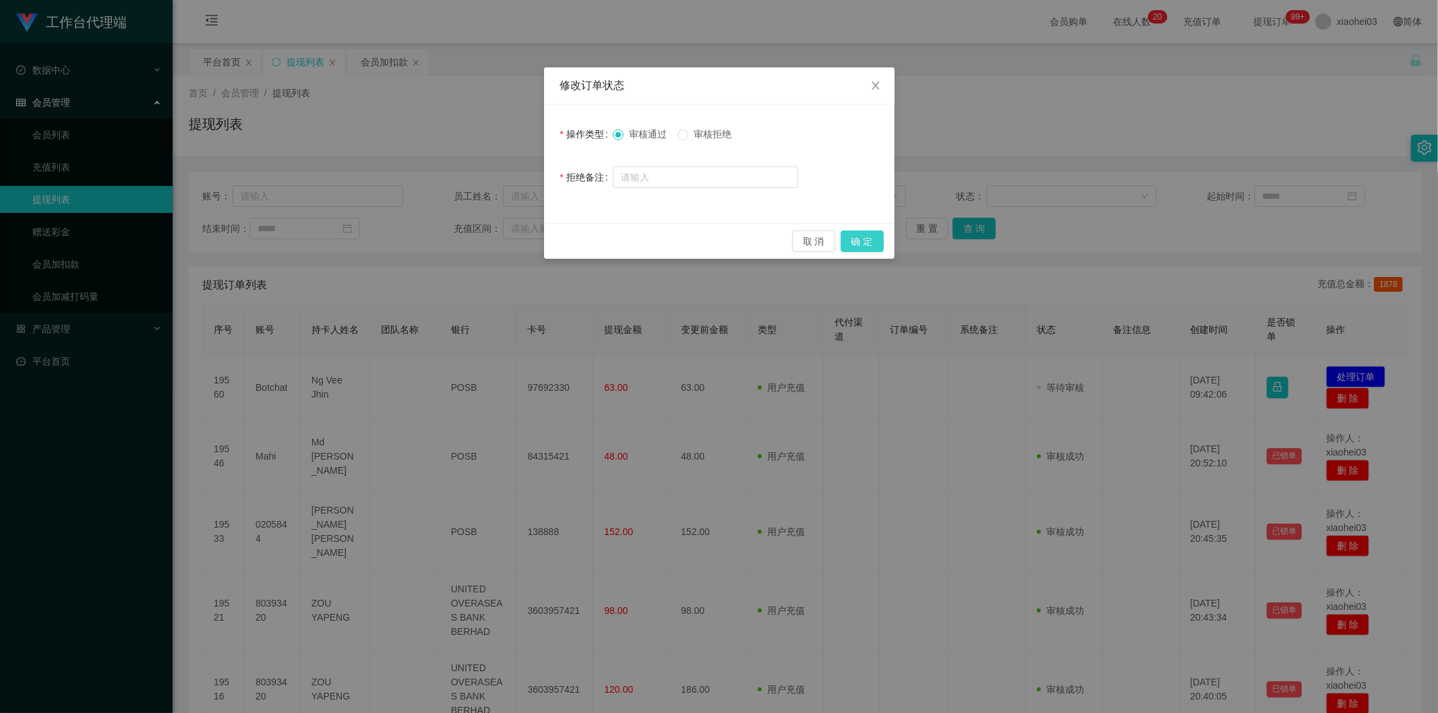
click at [857, 235] on button "确 定" at bounding box center [862, 242] width 43 height 22
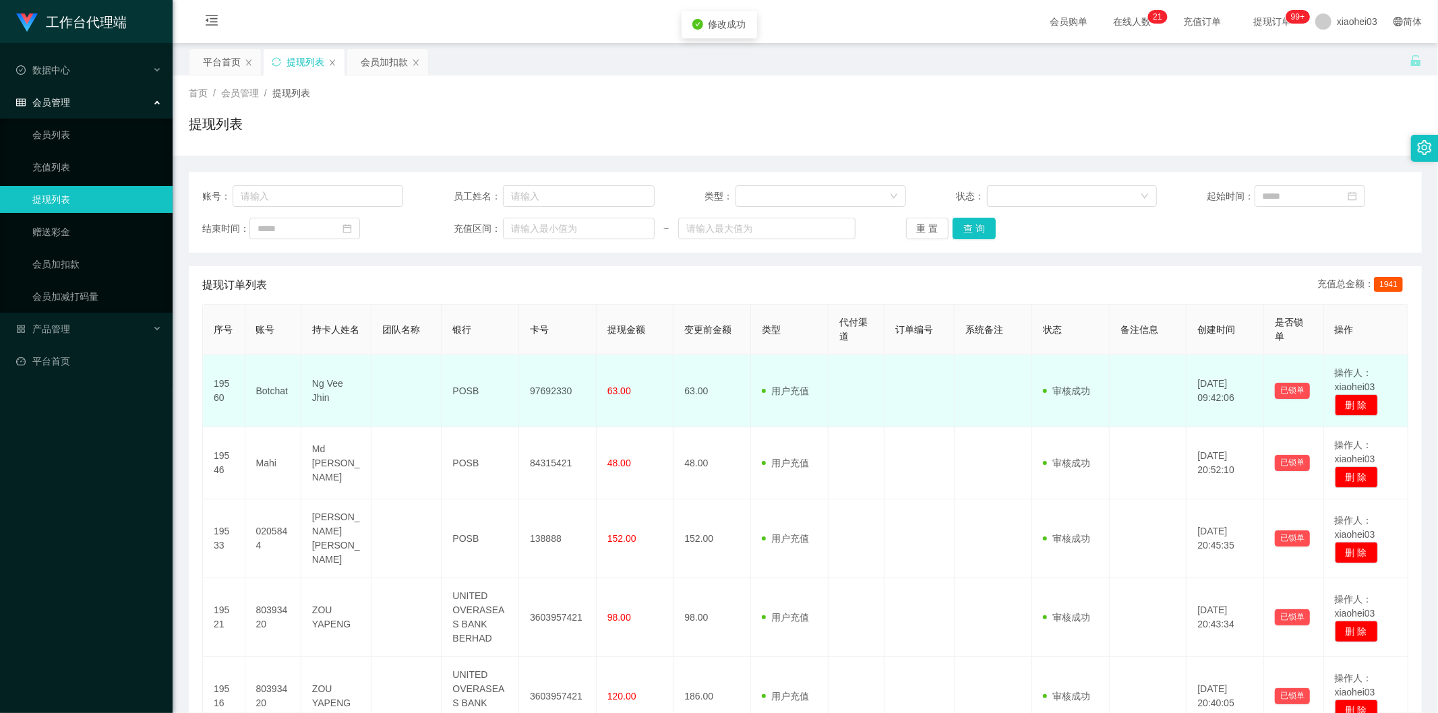
click at [790, 374] on td "用户充值 人工扣款" at bounding box center [790, 391] width 78 height 72
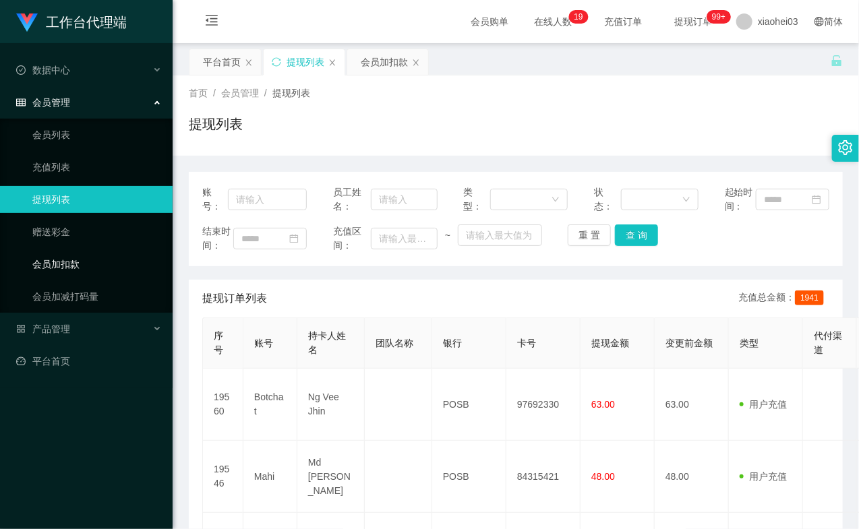
click at [78, 268] on link "会员加扣款" at bounding box center [96, 264] width 129 height 27
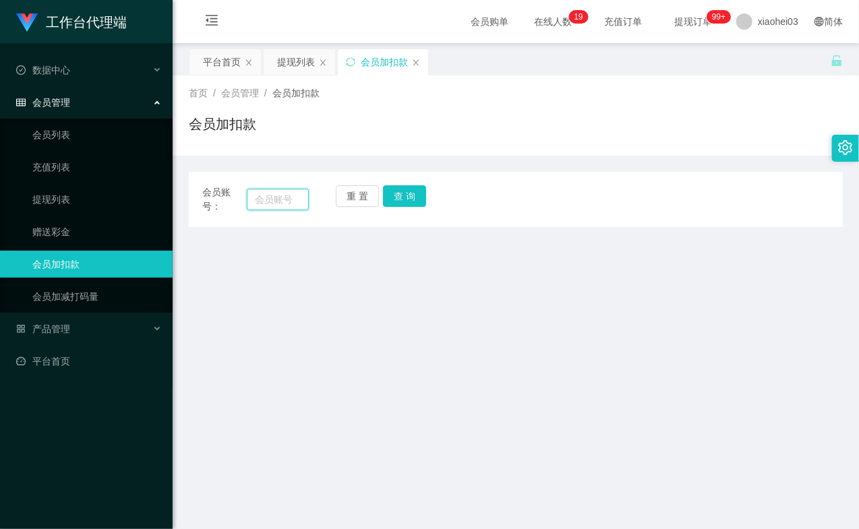
click at [271, 196] on input "text" at bounding box center [278, 200] width 62 height 22
paste input "请向此商家账户转账【S$100】，完成转账后截图发送给我进行核实"
type input "请向此商家账户转账【S$100】，完成转账后截图发送给我进行核实"
click at [404, 198] on button "查 询" at bounding box center [404, 196] width 43 height 22
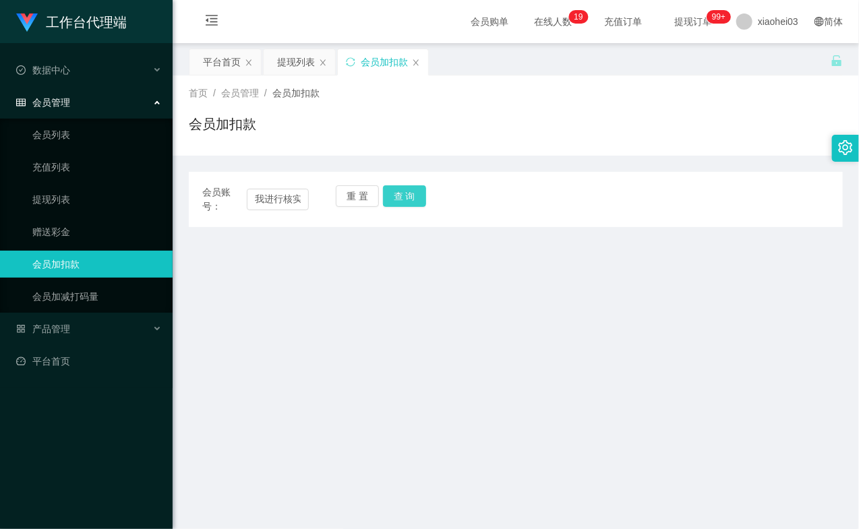
scroll to position [0, 0]
drag, startPoint x: 669, startPoint y: 259, endPoint x: 494, endPoint y: 221, distance: 179.3
click at [669, 258] on main "关闭左侧 关闭右侧 关闭其它 刷新页面 平台首页 提现列表 会员加扣款 首页 / 会员管理 / 会员加扣款 / 会员加扣款 会员账号： 请向此商家账户转账【S…" at bounding box center [516, 337] width 686 height 588
click at [266, 193] on input "请向此商家账户转账【S$100】，完成转账后截图发送给我进行核实" at bounding box center [278, 200] width 62 height 22
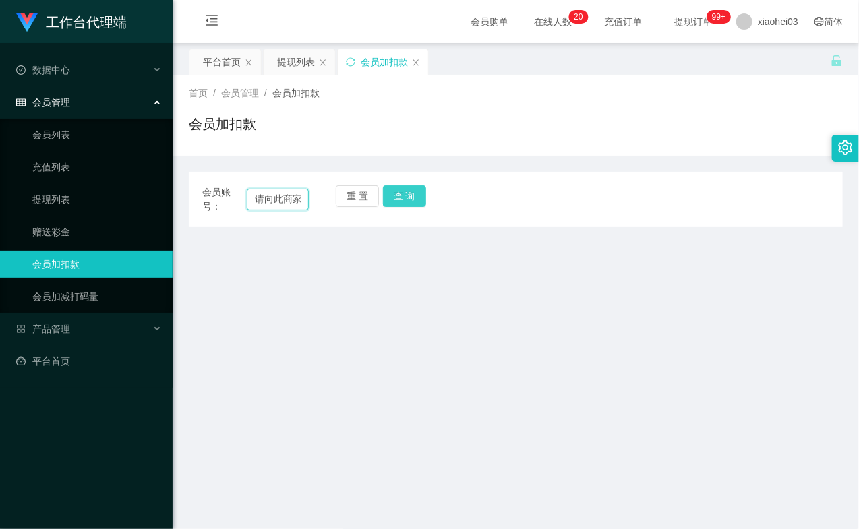
paste input "mahi"
drag, startPoint x: 286, startPoint y: 200, endPoint x: 253, endPoint y: 189, distance: 34.1
click at [160, 175] on section "工作台代理端 数据中心 会员管理 会员列表 充值列表 提现列表 赠送彩金 会员加扣款 会员加减打码量 产品管理 平台首页 保存配置 重置配置 整体风格设置 主…" at bounding box center [429, 347] width 859 height 694
drag, startPoint x: 289, startPoint y: 205, endPoint x: 301, endPoint y: 204, distance: 12.8
click at [295, 205] on input "商家账转账【S$100】，完成转账后截图发送给我进行核实" at bounding box center [278, 200] width 62 height 22
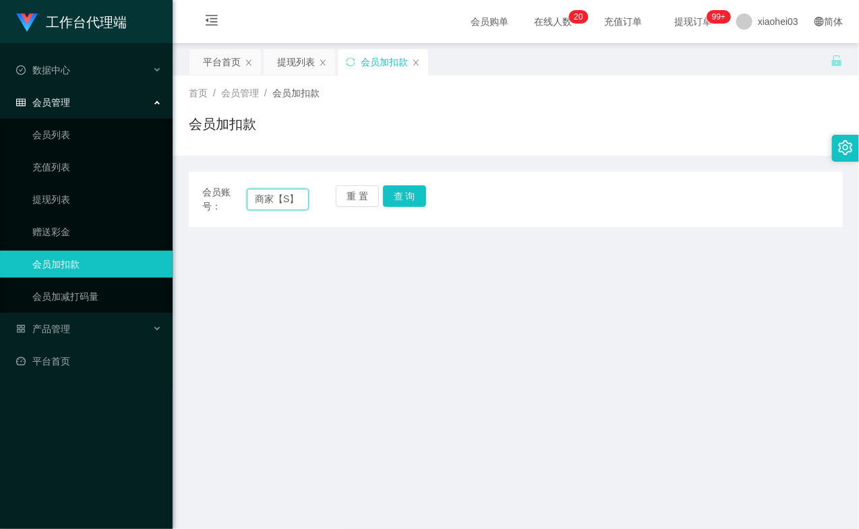
click at [302, 204] on input "商家【S】，完成转账后截图发送给我进行核实" at bounding box center [278, 200] width 62 height 22
click at [302, 203] on input "商】，完成送给我进行核实" at bounding box center [278, 200] width 62 height 22
click at [301, 202] on input "商】" at bounding box center [278, 200] width 62 height 22
type input "商"
click at [301, 202] on input "text" at bounding box center [278, 200] width 62 height 22
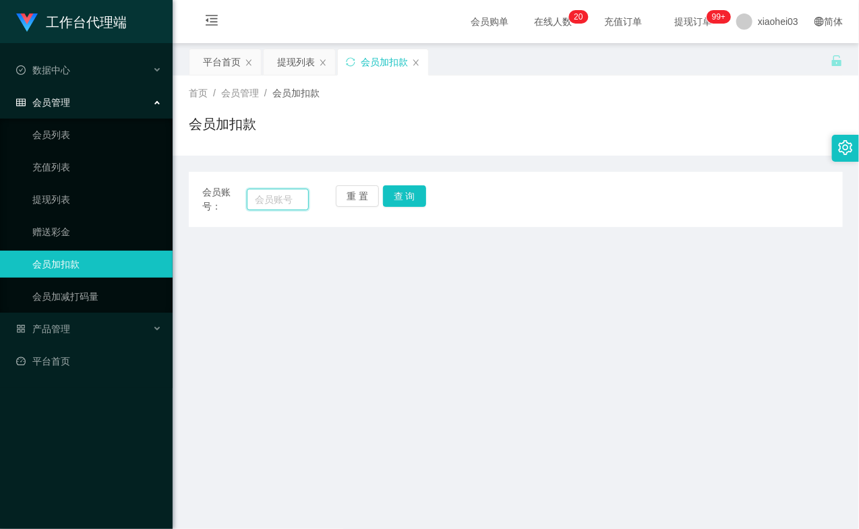
click at [301, 202] on input "text" at bounding box center [278, 200] width 62 height 22
paste input "mahi"
click at [409, 194] on button "查 询" at bounding box center [404, 196] width 43 height 22
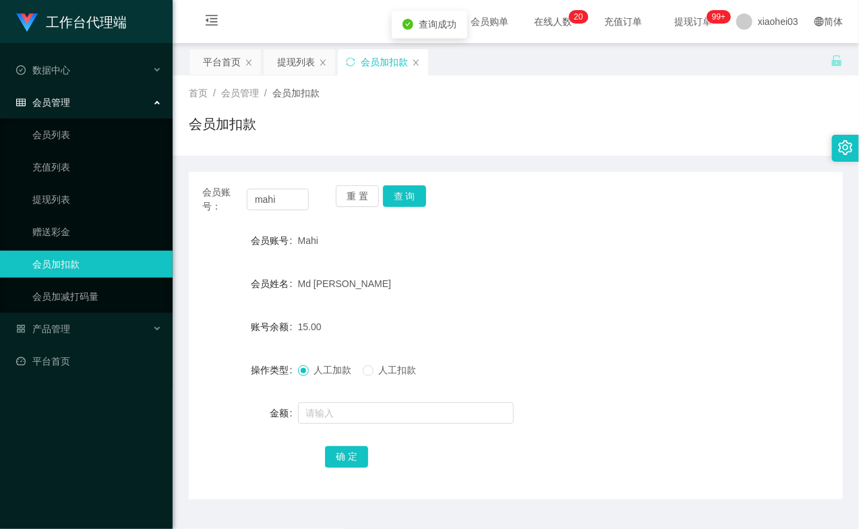
click at [430, 265] on form "会员账号 Mahi 会员姓名 Md mahinur Rahman 账号余额 15.00 操作类型 人工加款 人工扣款 金额 确 定" at bounding box center [516, 348] width 654 height 243
drag, startPoint x: 684, startPoint y: 209, endPoint x: 665, endPoint y: 194, distance: 23.5
click at [684, 209] on div "会员账号： mahi 重 置 查 询" at bounding box center [516, 199] width 654 height 28
click at [268, 194] on input "mahi" at bounding box center [278, 200] width 62 height 22
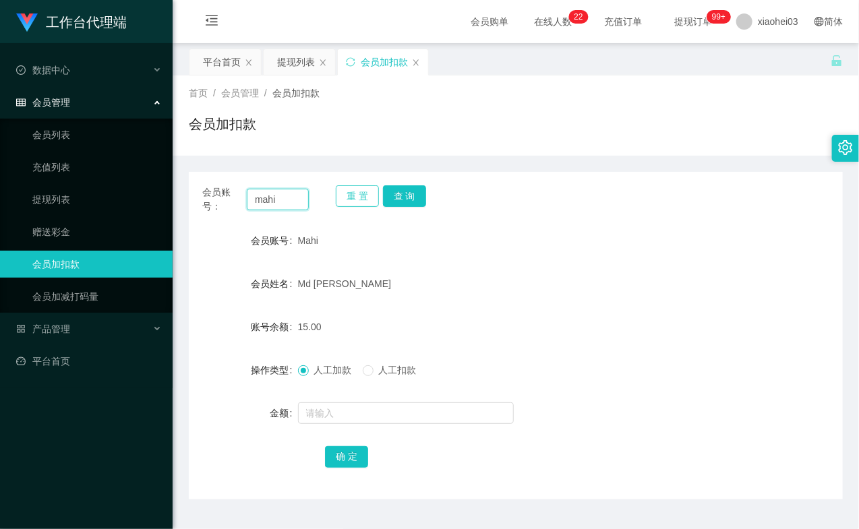
paste input "0205844"
type input "0205844"
click at [401, 193] on button "查 询" at bounding box center [404, 196] width 43 height 22
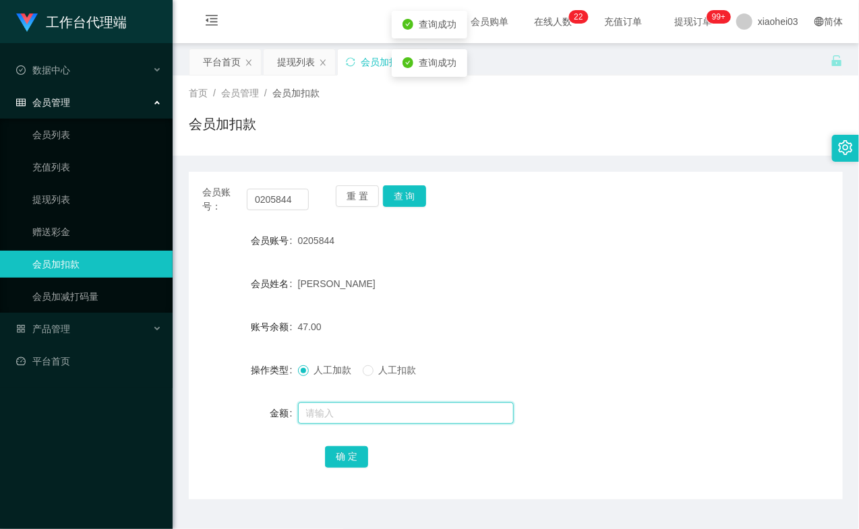
click at [363, 407] on input "text" at bounding box center [406, 413] width 216 height 22
type input "8"
click at [349, 464] on button "确 定" at bounding box center [346, 457] width 43 height 22
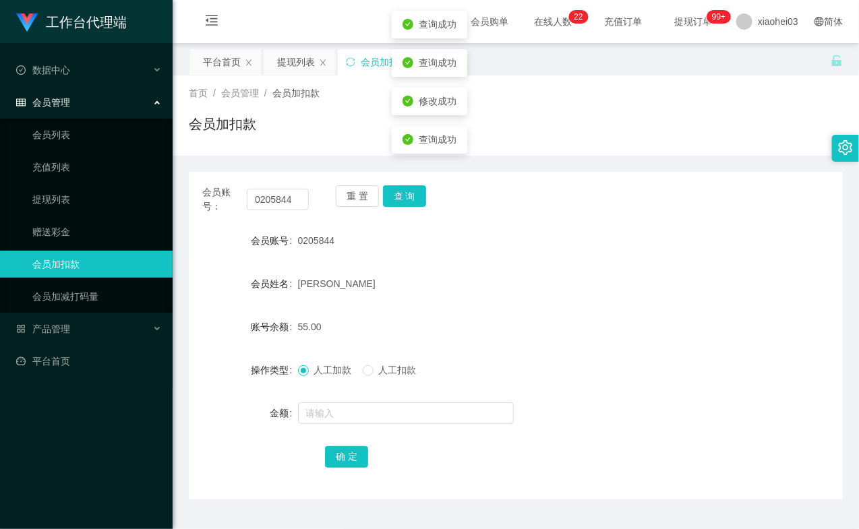
click at [484, 332] on div "55.00" at bounding box center [489, 326] width 382 height 27
click at [69, 201] on link "提现列表" at bounding box center [96, 199] width 129 height 27
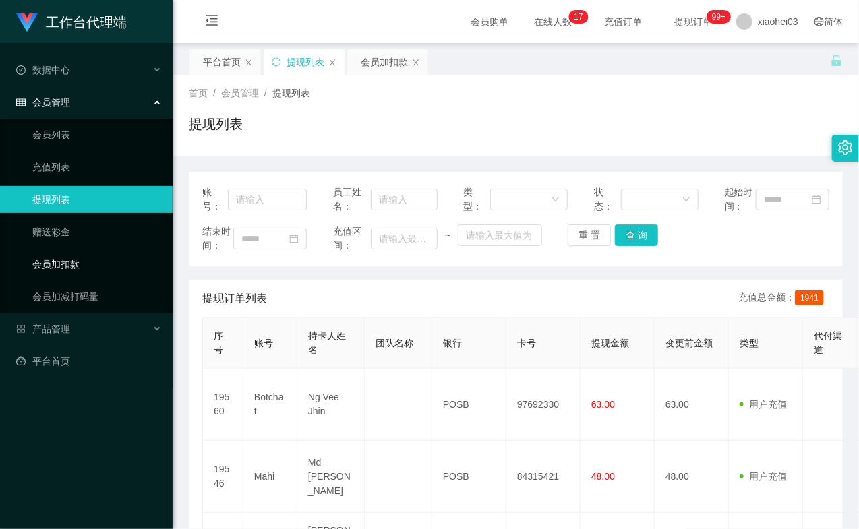
click at [89, 266] on link "会员加扣款" at bounding box center [96, 264] width 129 height 27
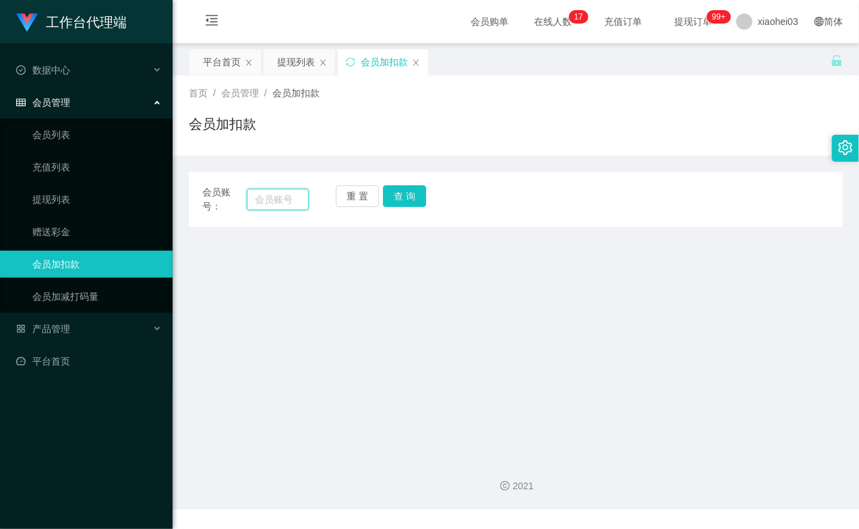
click at [286, 201] on input "text" at bounding box center [278, 200] width 62 height 22
paste input "80393420"
type input "80393420"
click at [386, 196] on button "查 询" at bounding box center [404, 196] width 43 height 22
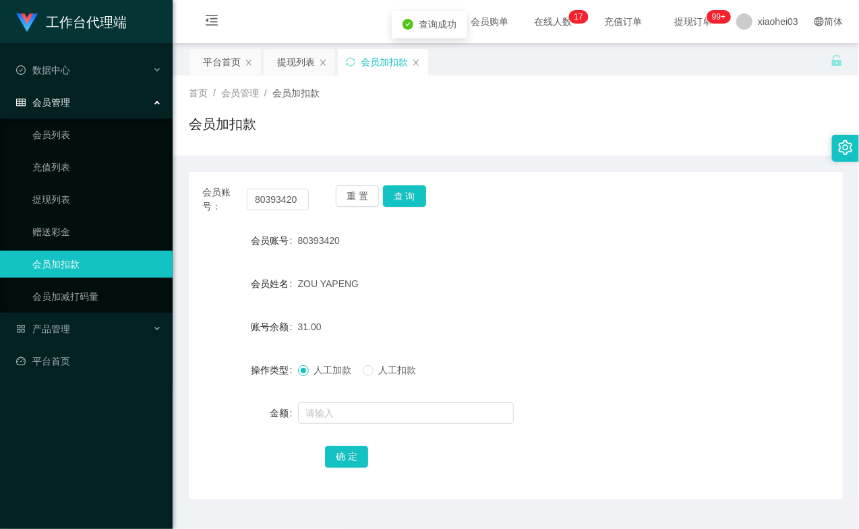
drag, startPoint x: 330, startPoint y: 393, endPoint x: 328, endPoint y: 400, distance: 7.3
click at [330, 394] on form "会员账号 80393420 会员姓名 ZOU YAPENG 账号余额 31.00 操作类型 人工加款 人工扣款 金额 确 定" at bounding box center [516, 348] width 654 height 243
click at [328, 409] on input "text" at bounding box center [406, 413] width 216 height 22
type input "500"
click at [347, 456] on button "确 定" at bounding box center [346, 457] width 43 height 22
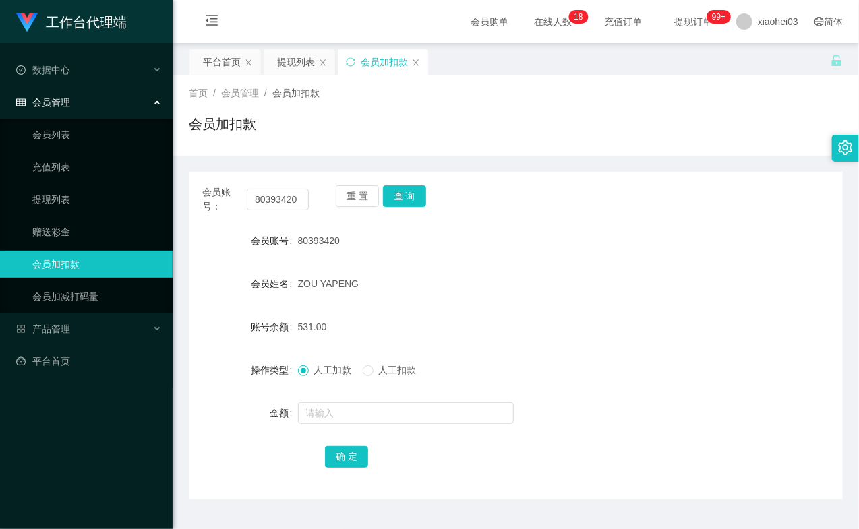
drag, startPoint x: 724, startPoint y: 267, endPoint x: 600, endPoint y: 263, distance: 124.1
click at [724, 267] on form "会员账号 80393420 会员姓名 ZOU YAPENG 账号余额 531.00 操作类型 人工加款 人工扣款 金额 确 定" at bounding box center [516, 348] width 654 height 243
click at [279, 194] on input "80393420" at bounding box center [278, 200] width 62 height 22
paste input "0205844"
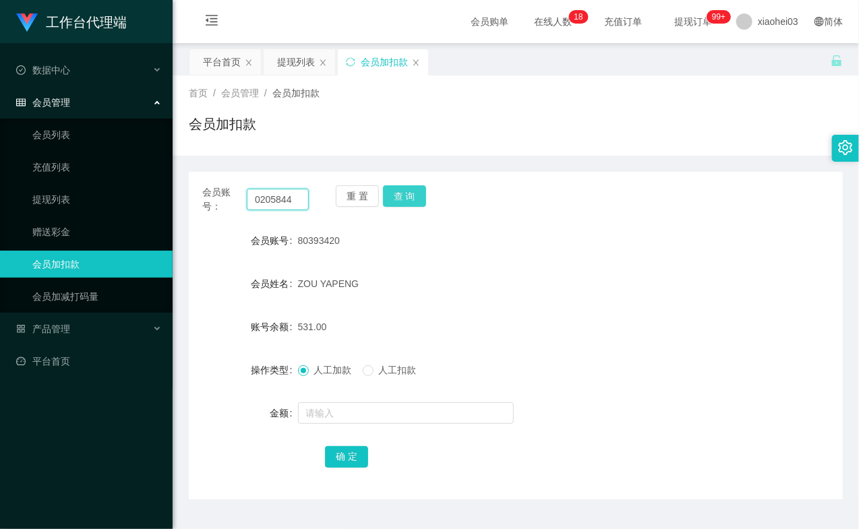
type input "0205844"
click at [396, 193] on button "查 询" at bounding box center [404, 196] width 43 height 22
click at [396, 193] on div "重 置 查 询" at bounding box center [389, 199] width 107 height 28
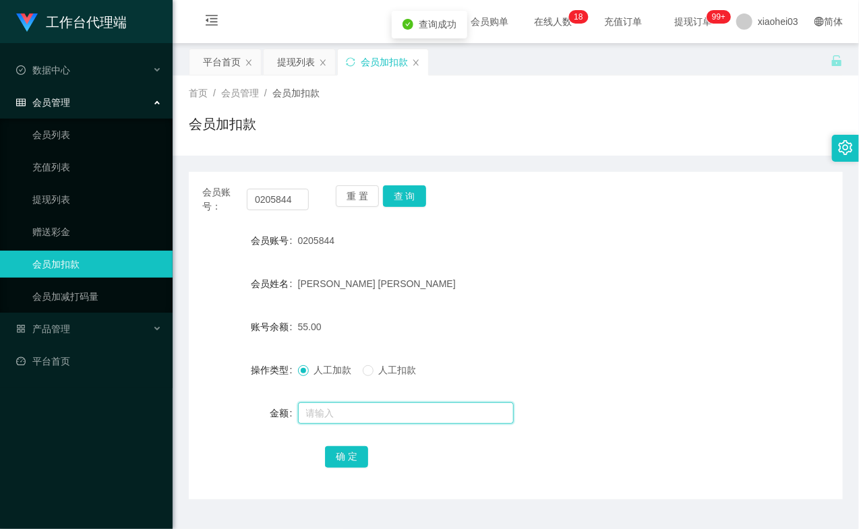
click at [416, 410] on input "text" at bounding box center [406, 413] width 216 height 22
type input "500"
click at [346, 448] on button "确 定" at bounding box center [346, 457] width 43 height 22
click at [650, 361] on div "人工加款 人工扣款" at bounding box center [489, 370] width 382 height 27
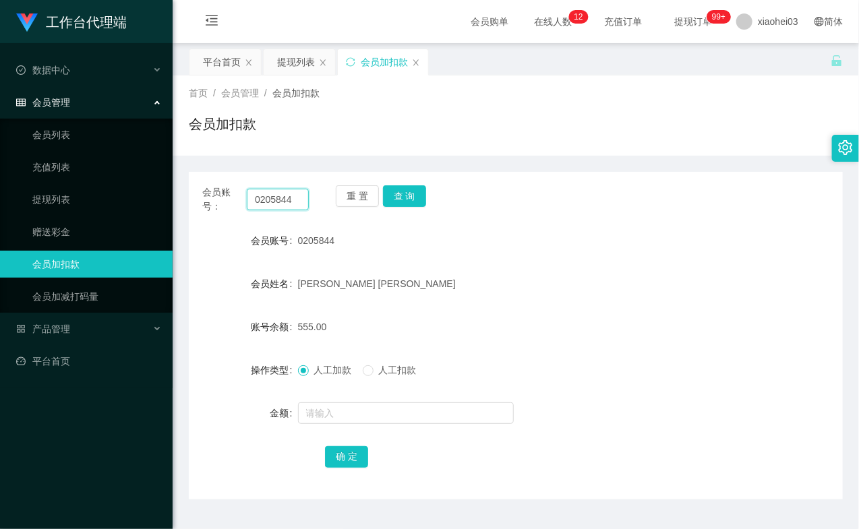
click at [292, 206] on input "0205844" at bounding box center [278, 200] width 62 height 22
click at [48, 187] on link "提现列表" at bounding box center [96, 199] width 129 height 27
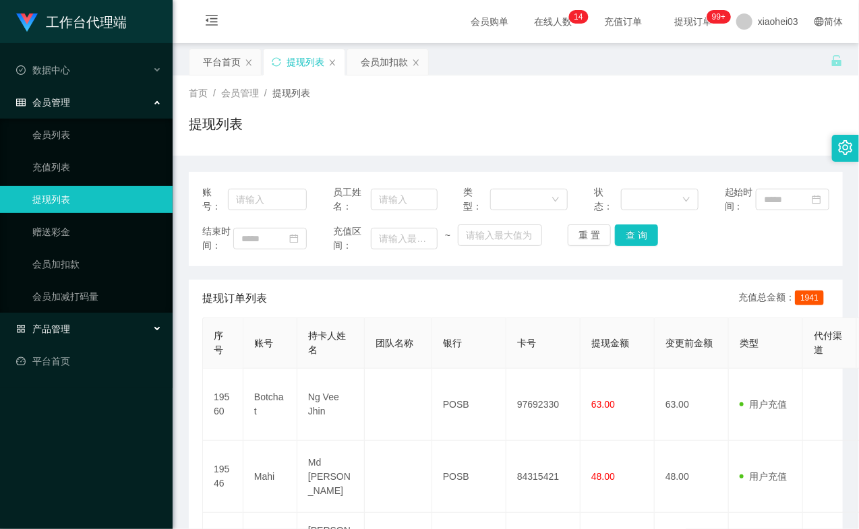
drag, startPoint x: 78, startPoint y: 324, endPoint x: 90, endPoint y: 326, distance: 13.0
click at [78, 325] on div "产品管理" at bounding box center [86, 328] width 173 height 27
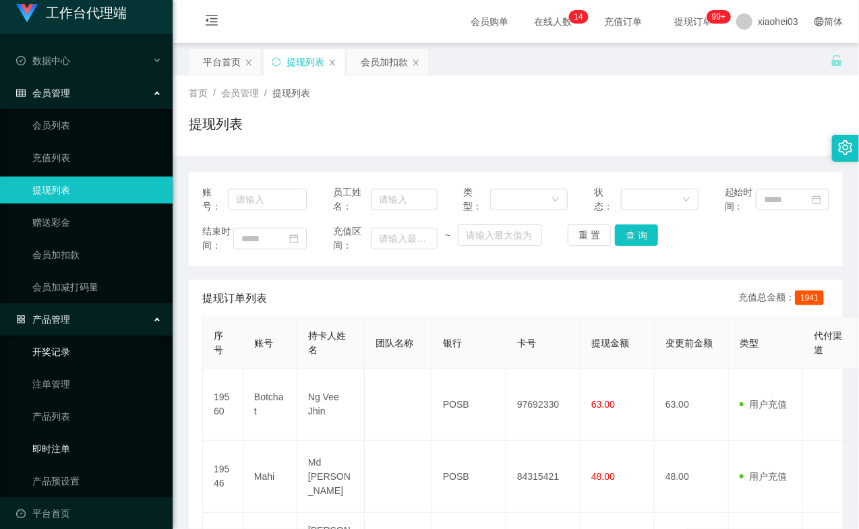
scroll to position [20, 0]
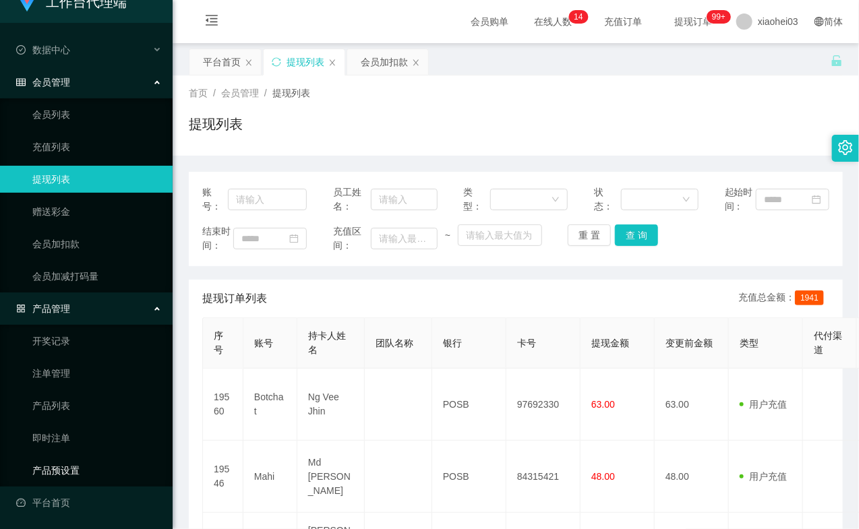
click at [79, 468] on link "产品预设置" at bounding box center [96, 470] width 129 height 27
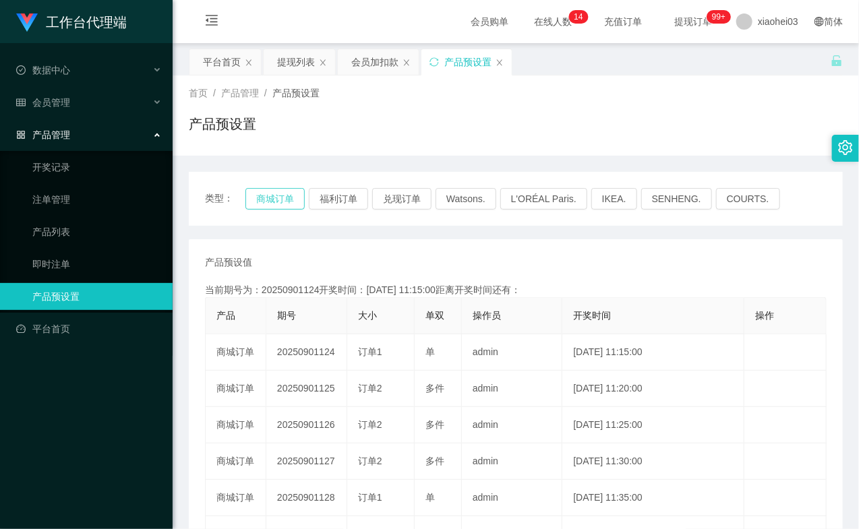
click at [291, 193] on button "商城订单" at bounding box center [274, 199] width 59 height 22
type button "k3wph"
drag, startPoint x: 71, startPoint y: 264, endPoint x: 69, endPoint y: 201, distance: 63.4
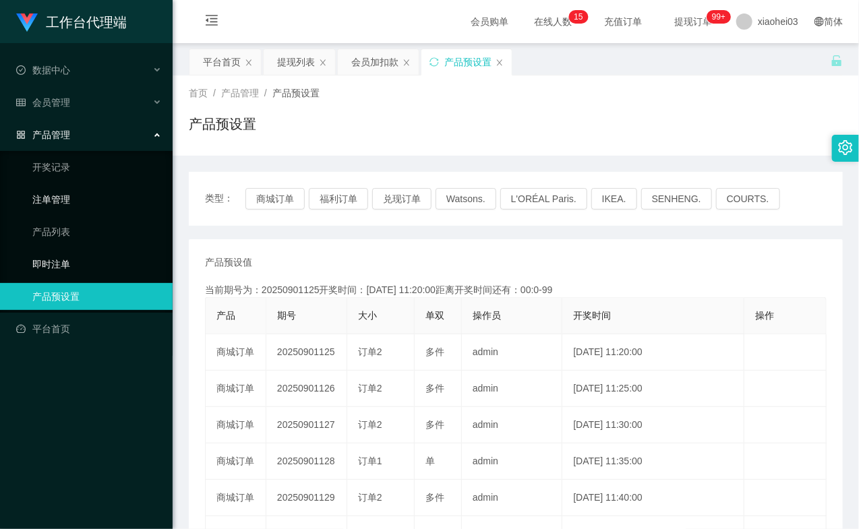
click at [70, 264] on link "即时注单" at bounding box center [96, 264] width 129 height 27
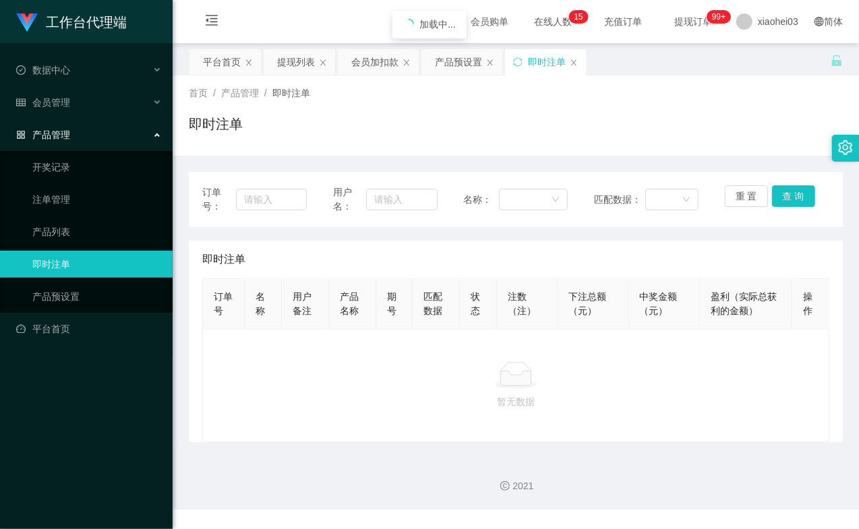
click at [81, 117] on li "会员管理" at bounding box center [86, 104] width 173 height 30
click at [92, 91] on div "会员管理" at bounding box center [86, 102] width 173 height 27
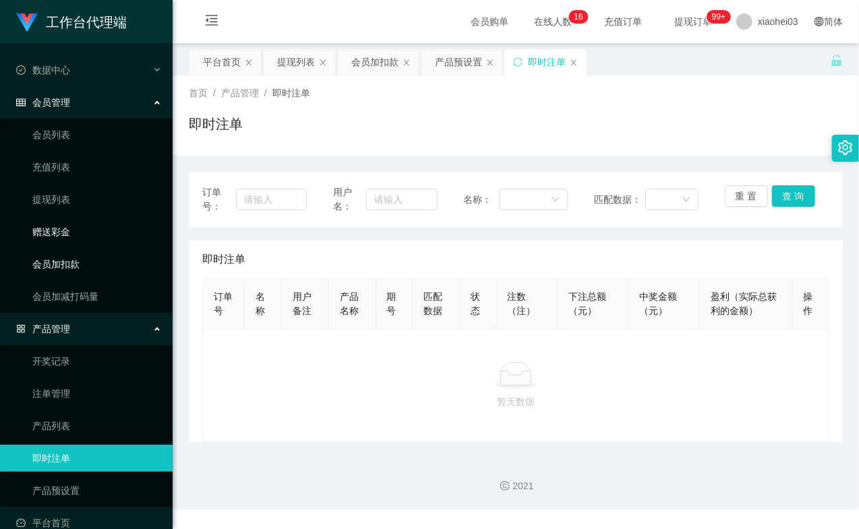
drag, startPoint x: 84, startPoint y: 265, endPoint x: 130, endPoint y: 240, distance: 52.8
click at [83, 265] on link "会员加扣款" at bounding box center [96, 264] width 129 height 27
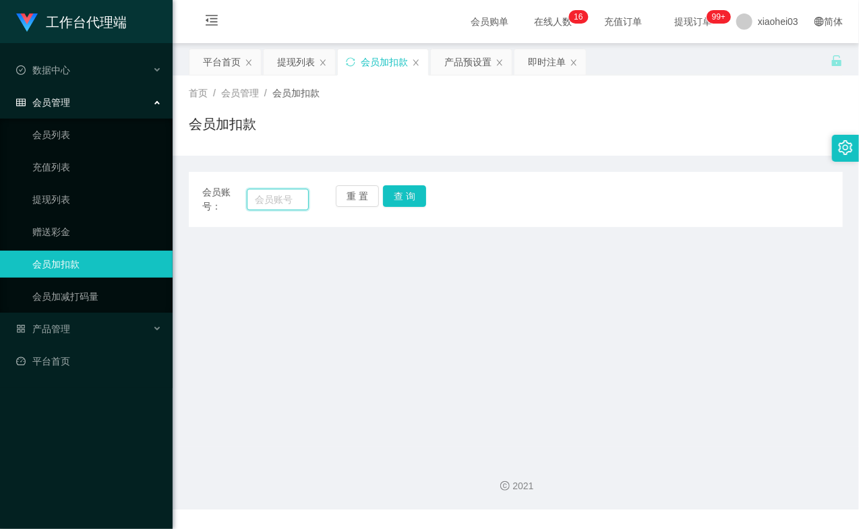
click at [280, 195] on input "text" at bounding box center [278, 200] width 62 height 22
paste input "elain"
type input "elain"
click at [415, 196] on button "查 询" at bounding box center [404, 196] width 43 height 22
click at [415, 196] on button "查 询" at bounding box center [412, 196] width 58 height 22
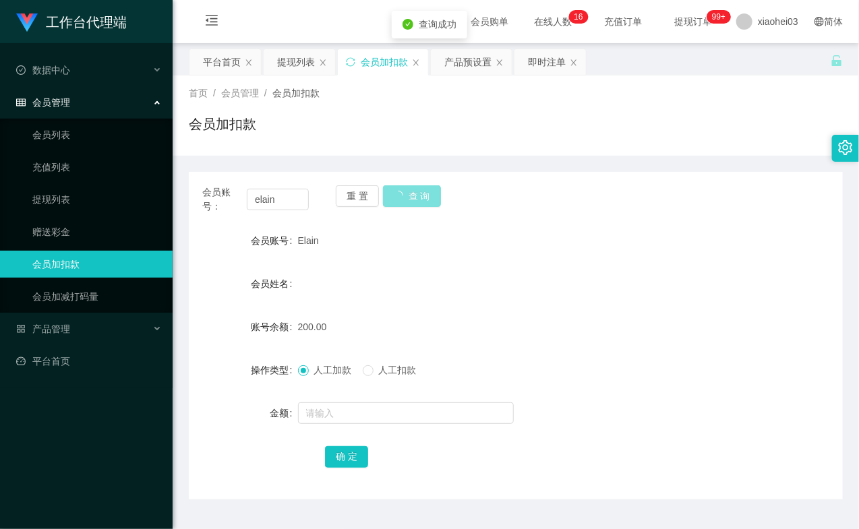
click at [415, 196] on button "查 询" at bounding box center [412, 196] width 58 height 22
click at [400, 362] on div "人工加款 人工扣款" at bounding box center [489, 370] width 382 height 27
drag, startPoint x: 400, startPoint y: 371, endPoint x: 393, endPoint y: 422, distance: 51.7
click at [400, 371] on span "人工扣款" at bounding box center [397, 370] width 49 height 11
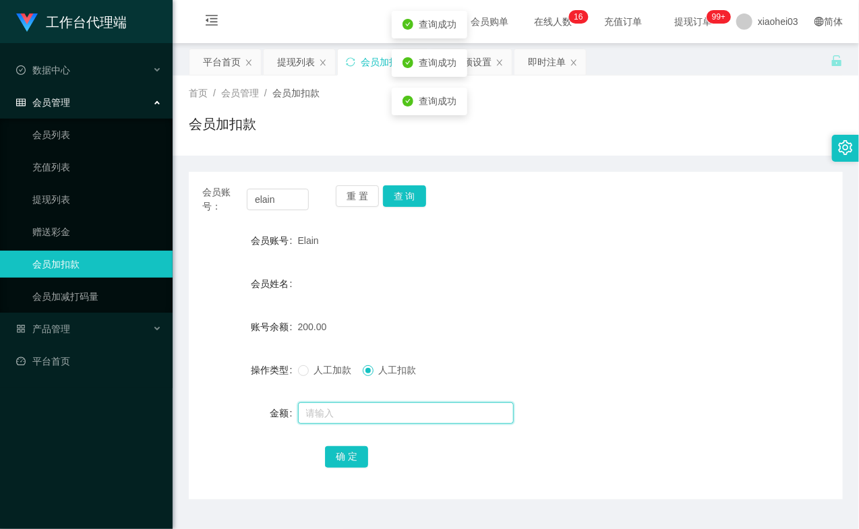
click at [388, 416] on input "text" at bounding box center [406, 413] width 216 height 22
type input "50"
click at [345, 450] on button "确 定" at bounding box center [346, 457] width 43 height 22
drag, startPoint x: 544, startPoint y: 302, endPoint x: 562, endPoint y: 268, distance: 38.9
click at [544, 302] on form "会员账号 Elain 会员姓名 账号余额 150.00 操作类型 人工加款 人工扣款 金额 确 定" at bounding box center [516, 348] width 654 height 243
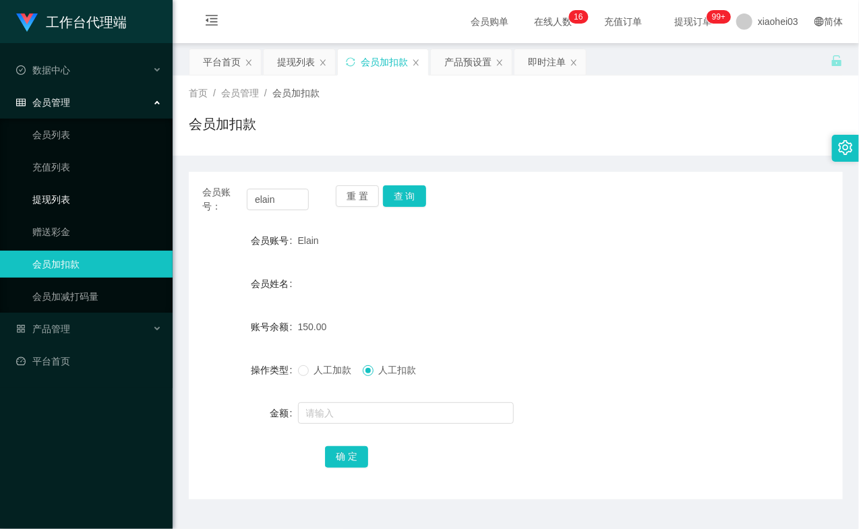
drag, startPoint x: 68, startPoint y: 198, endPoint x: 72, endPoint y: 108, distance: 89.7
click at [68, 198] on link "提现列表" at bounding box center [96, 199] width 129 height 27
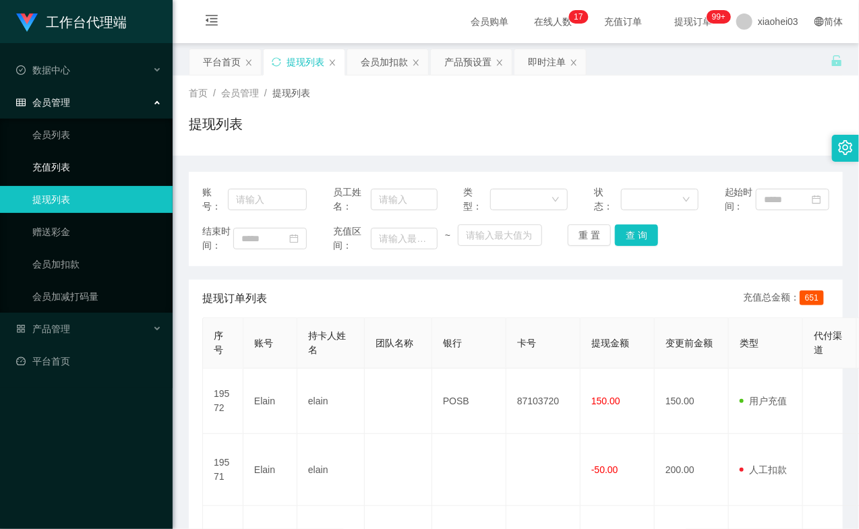
click at [62, 171] on link "充值列表" at bounding box center [96, 167] width 129 height 27
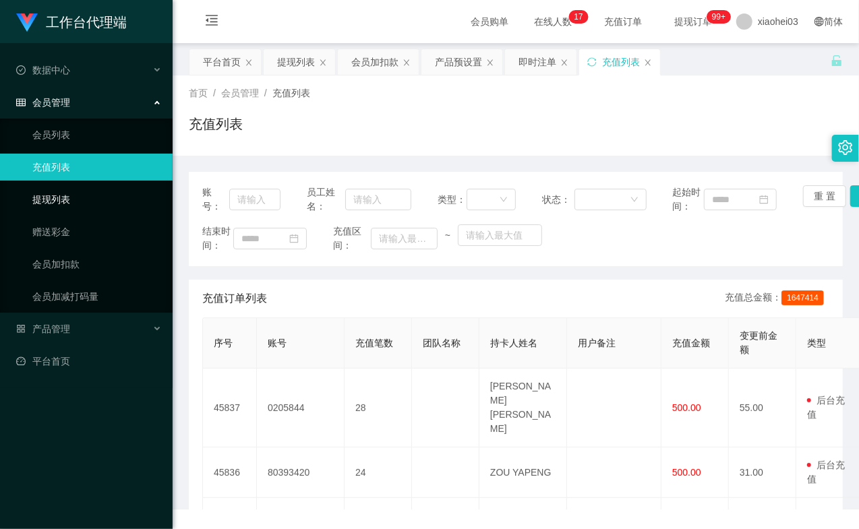
click at [69, 192] on link "提现列表" at bounding box center [96, 199] width 129 height 27
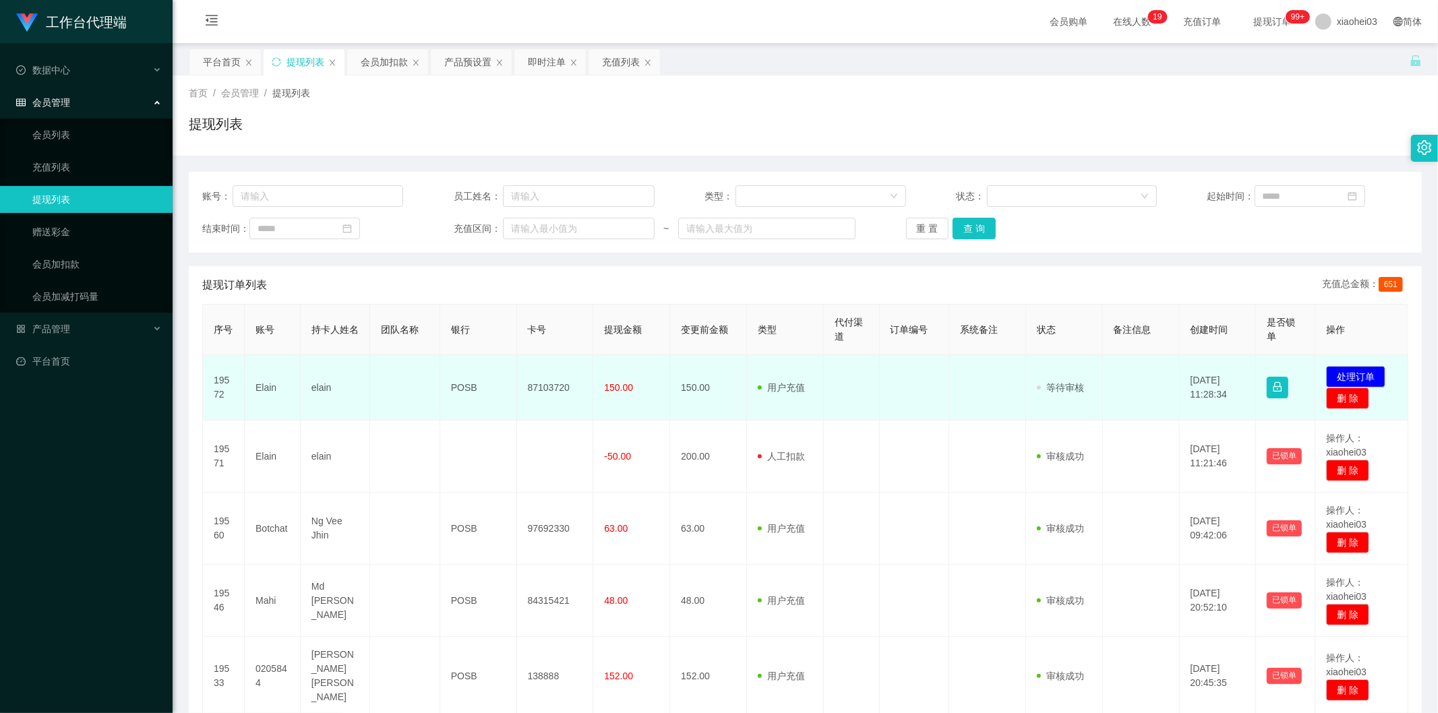
click at [264, 389] on td "Elain" at bounding box center [273, 387] width 56 height 65
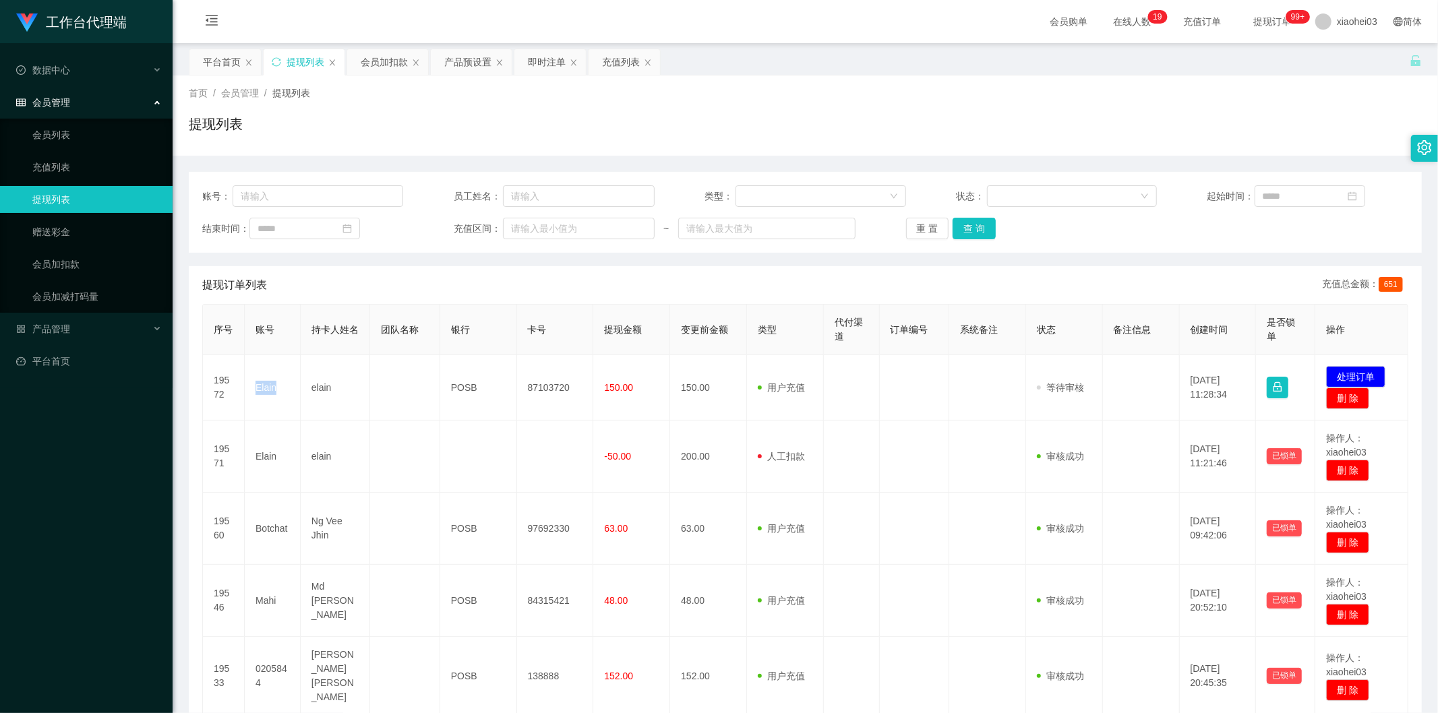
drag, startPoint x: 264, startPoint y: 389, endPoint x: 346, endPoint y: 315, distance: 110.7
click at [264, 389] on td "Elain" at bounding box center [273, 387] width 56 height 65
copy td "Elain"
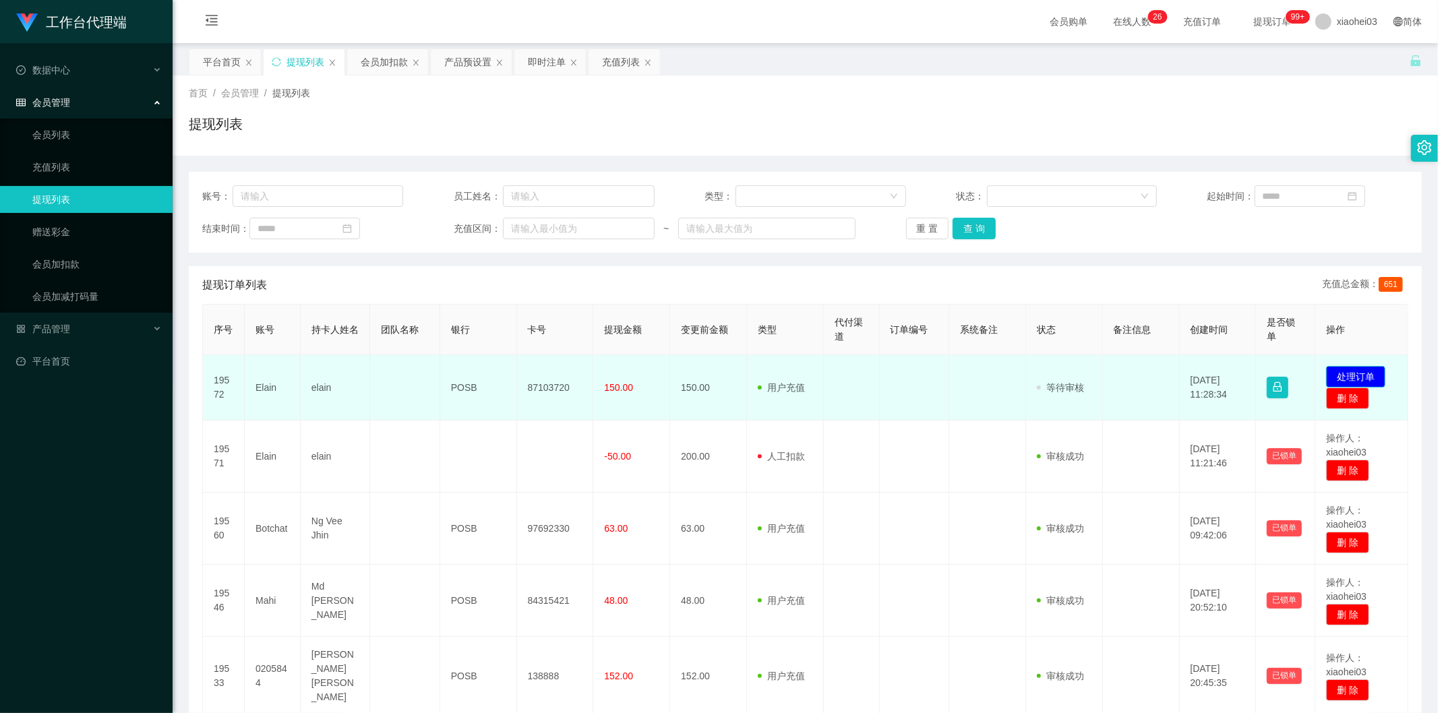
click at [858, 373] on button "处理订单" at bounding box center [1355, 377] width 59 height 22
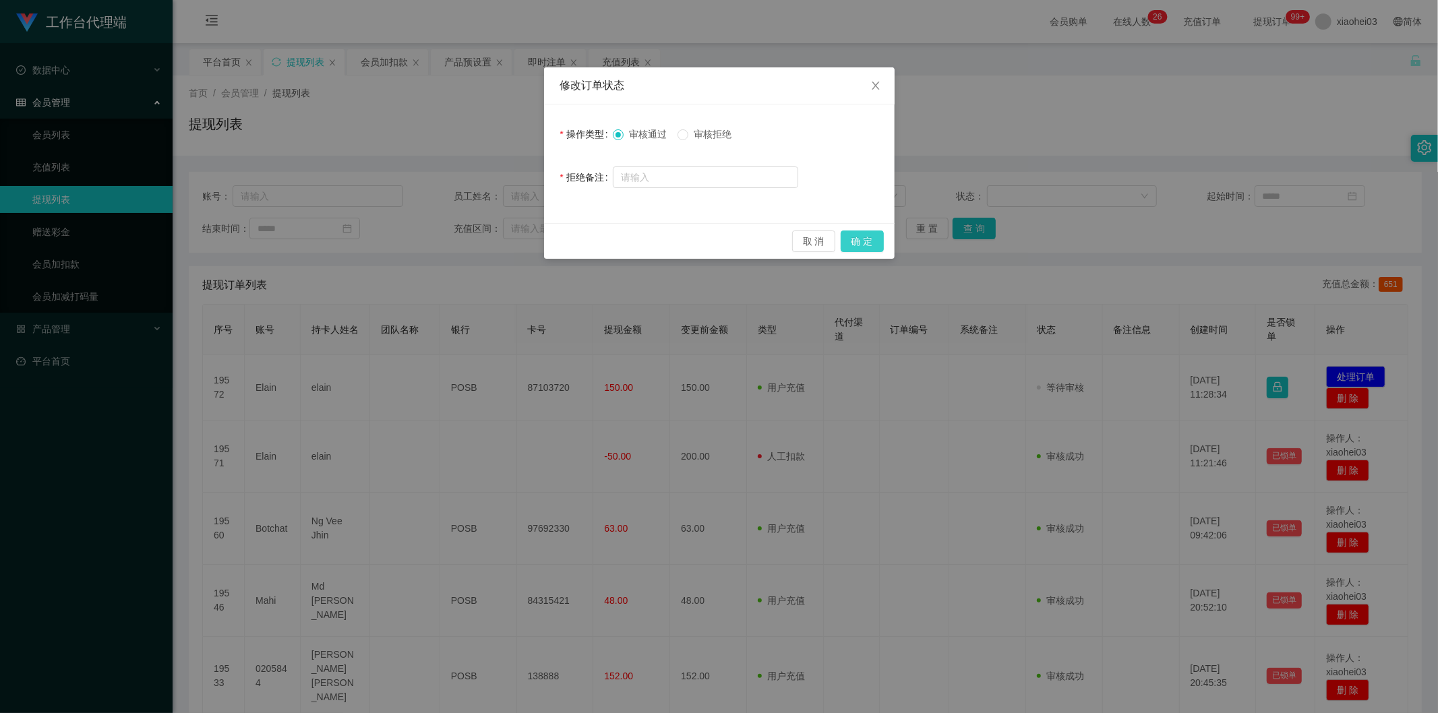
click at [857, 240] on button "确 定" at bounding box center [862, 242] width 43 height 22
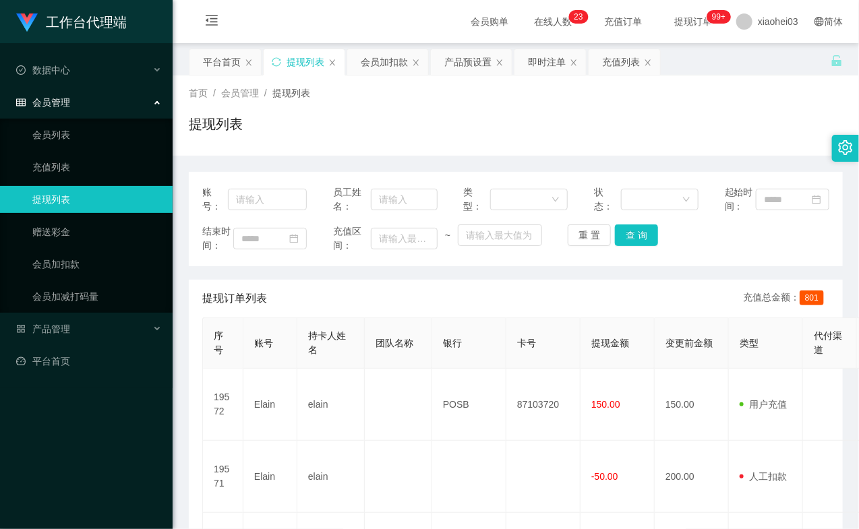
click at [71, 192] on link "提现列表" at bounding box center [96, 199] width 129 height 27
drag, startPoint x: 214, startPoint y: 135, endPoint x: 174, endPoint y: 143, distance: 41.2
click at [189, 144] on div "提现列表" at bounding box center [516, 129] width 654 height 31
